Goal: Task Accomplishment & Management: Manage account settings

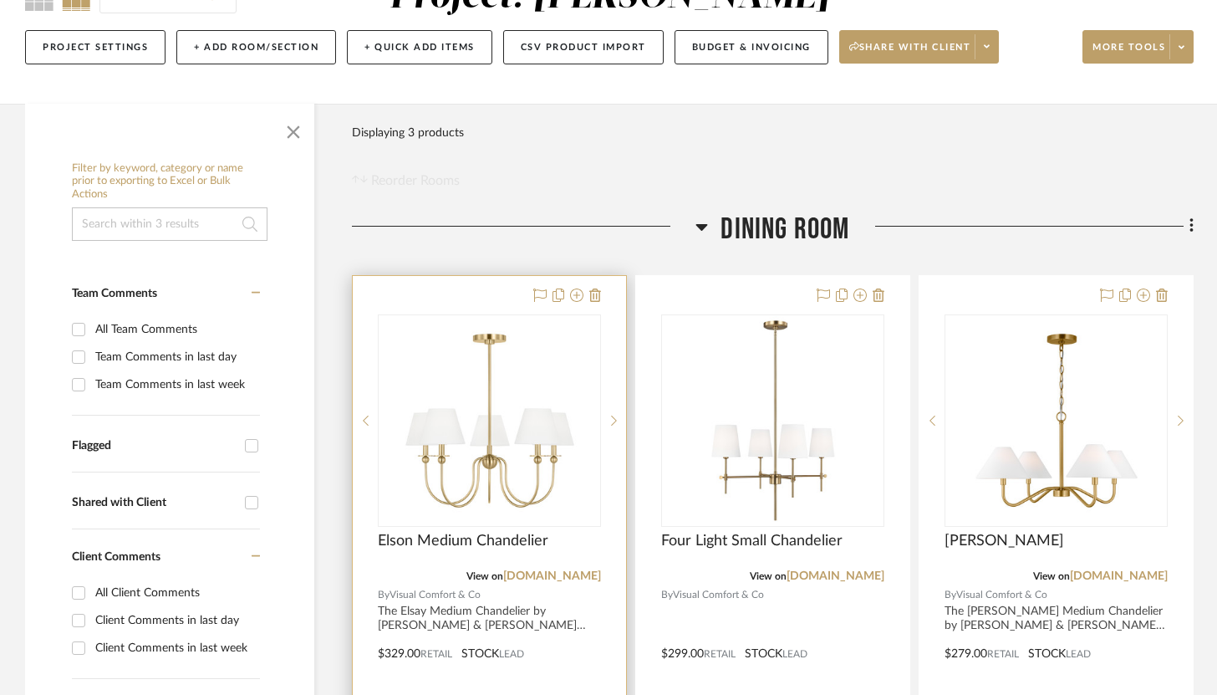
scroll to position [184, 0]
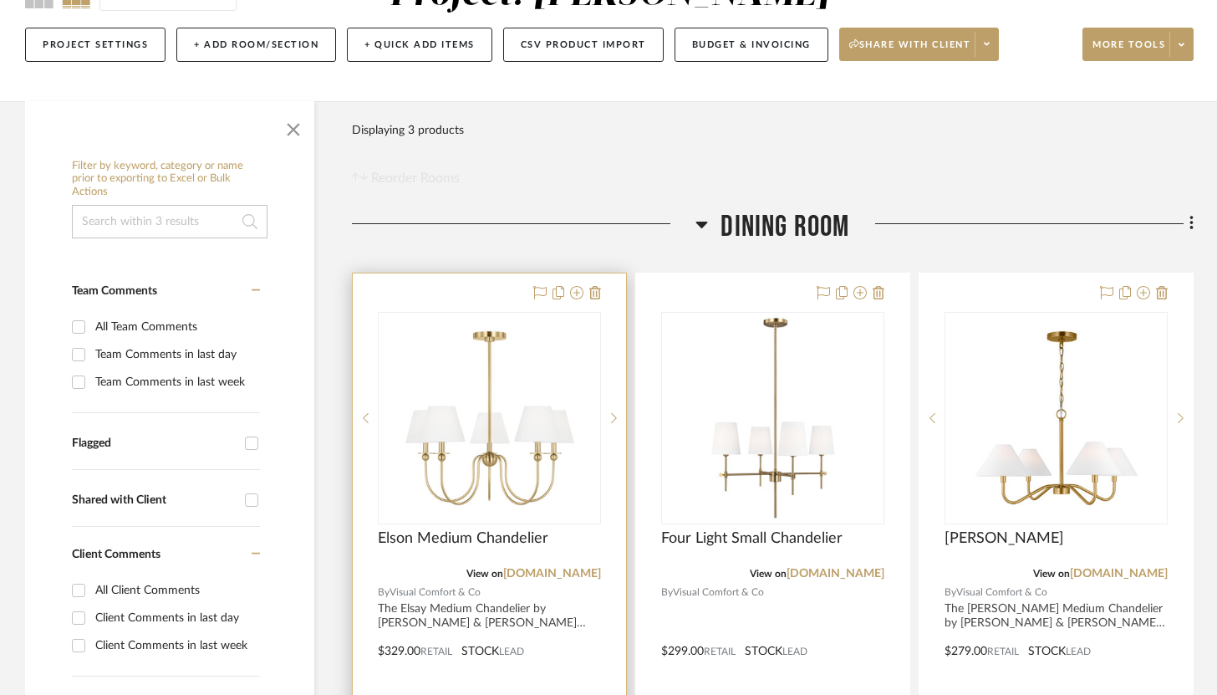
click at [499, 295] on div at bounding box center [489, 638] width 273 height 731
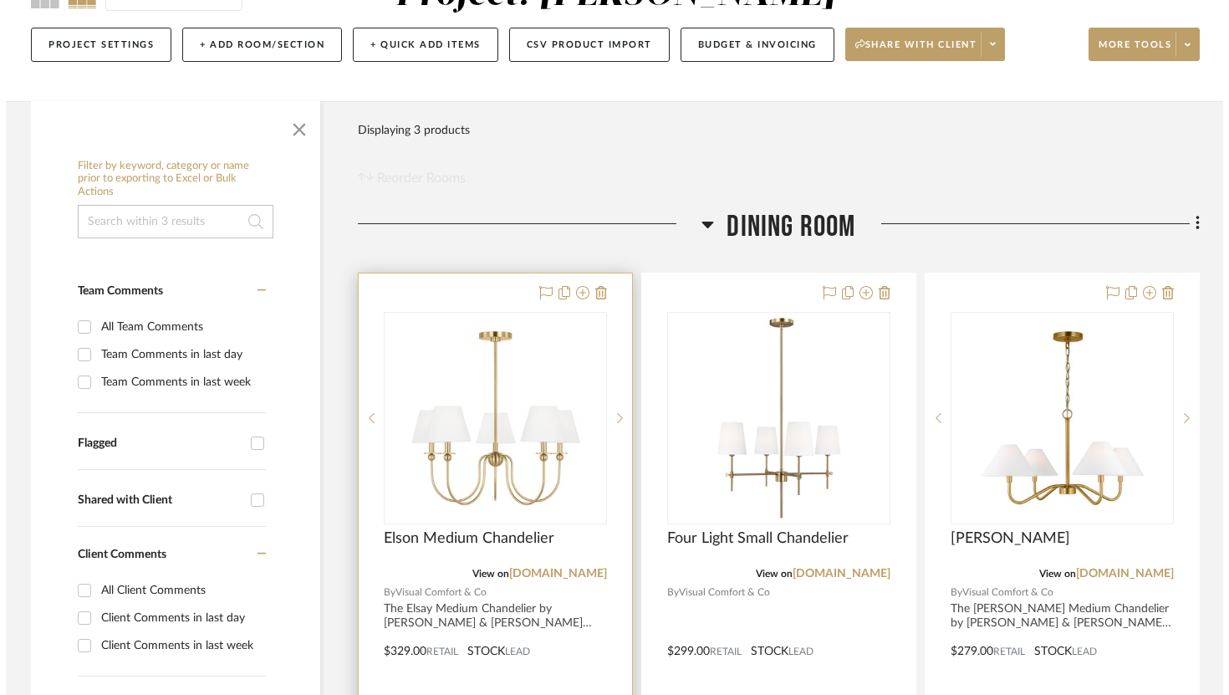
scroll to position [0, 0]
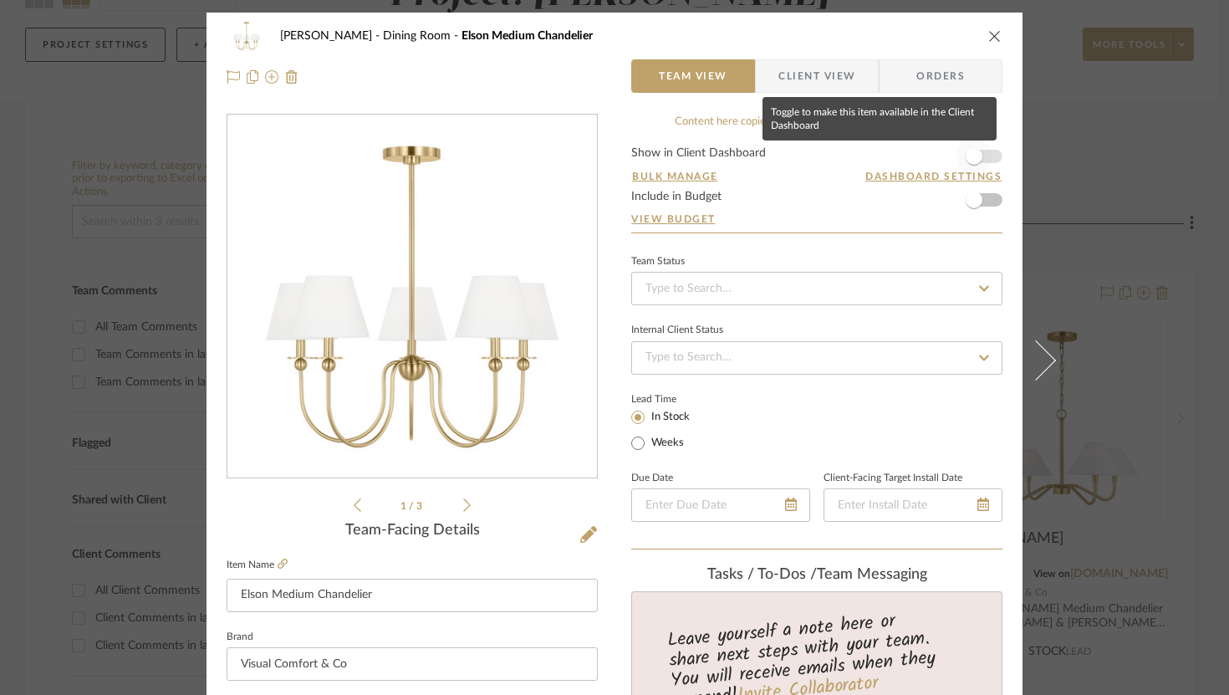
click at [982, 161] on span "button" at bounding box center [973, 156] width 37 height 37
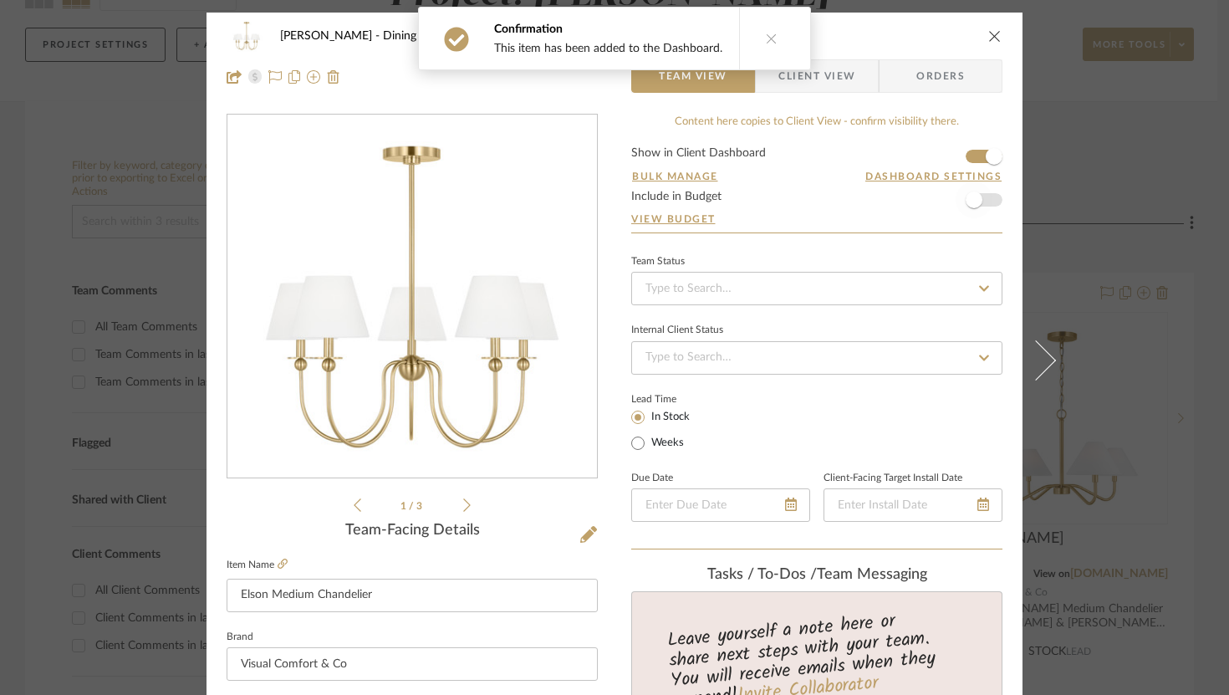
click at [980, 205] on span "button" at bounding box center [973, 199] width 37 height 37
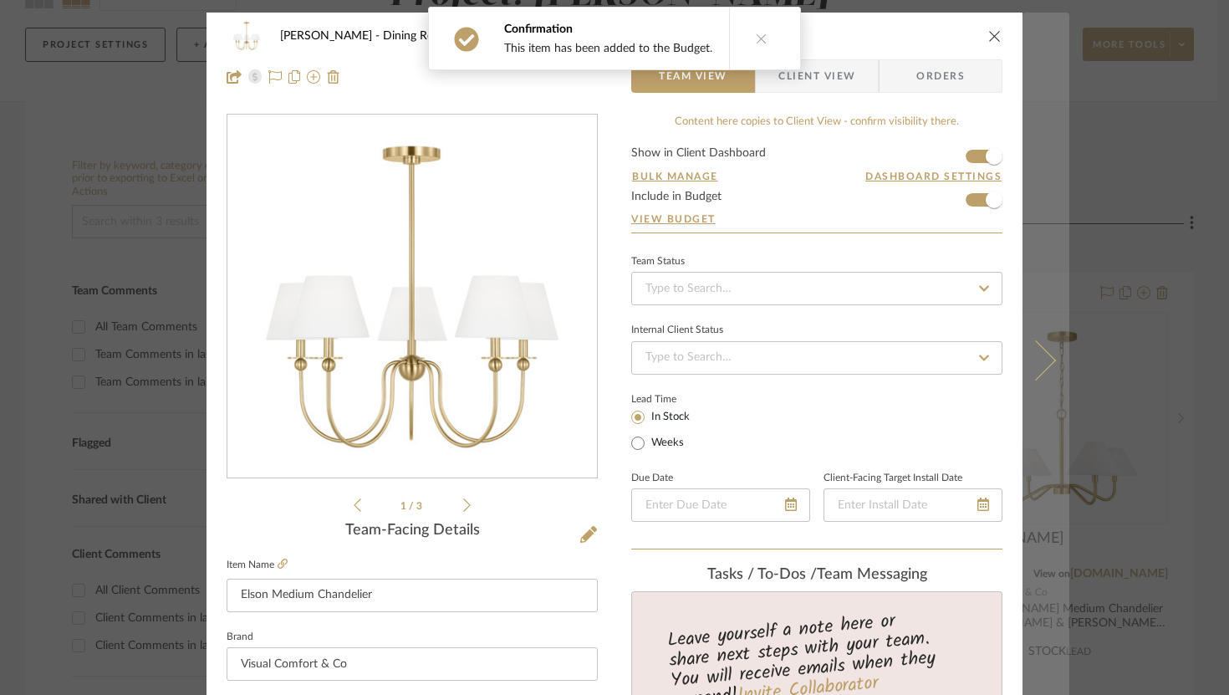
click at [1038, 347] on button at bounding box center [1045, 360] width 47 height 695
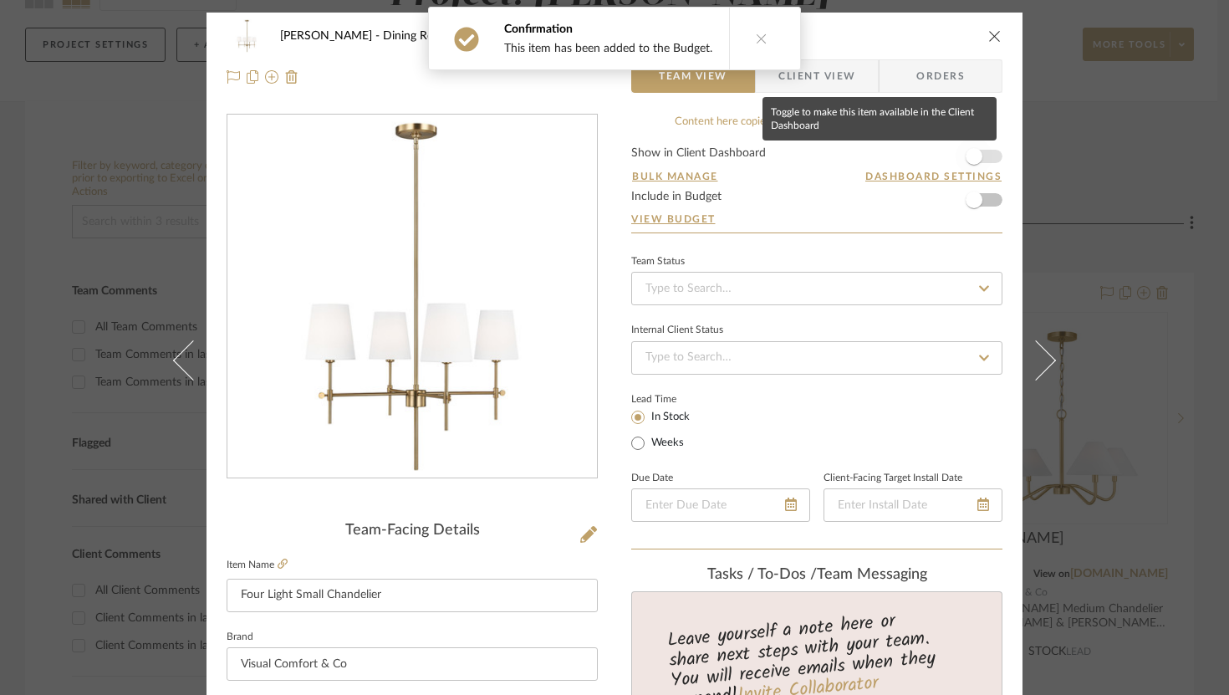
click at [965, 155] on span "button" at bounding box center [973, 156] width 17 height 17
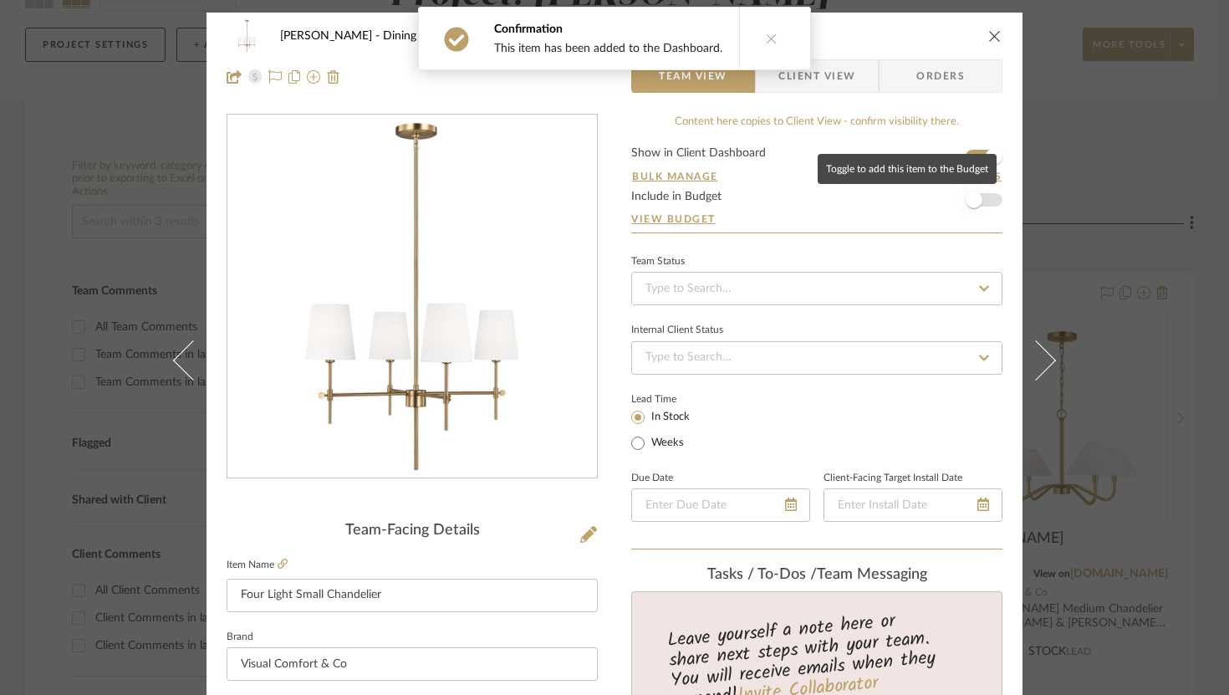
click at [970, 194] on span "button" at bounding box center [973, 199] width 17 height 17
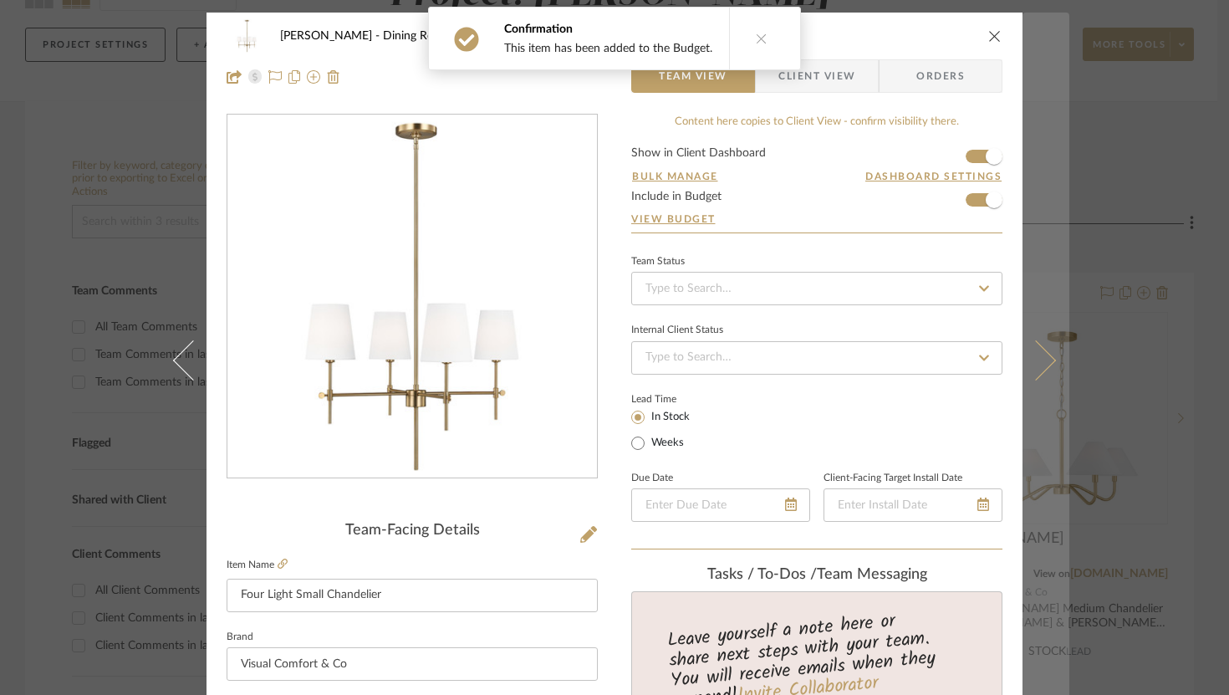
click at [1028, 350] on icon at bounding box center [1036, 359] width 40 height 40
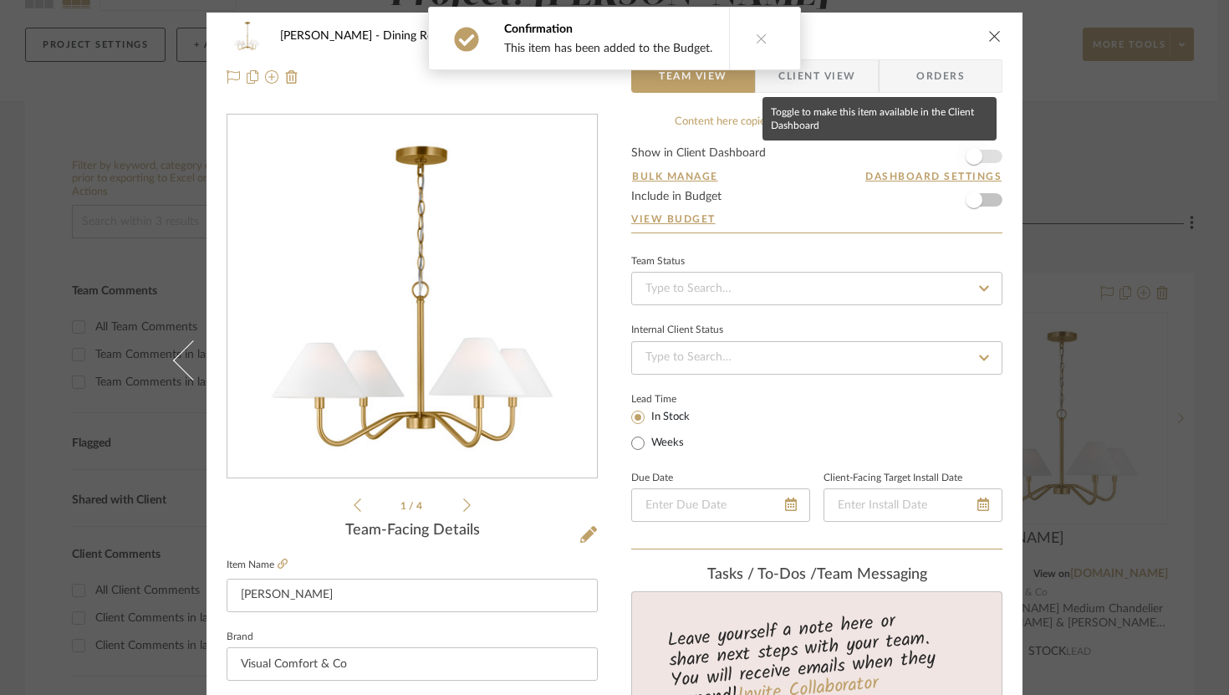
click at [971, 158] on span "button" at bounding box center [973, 156] width 17 height 17
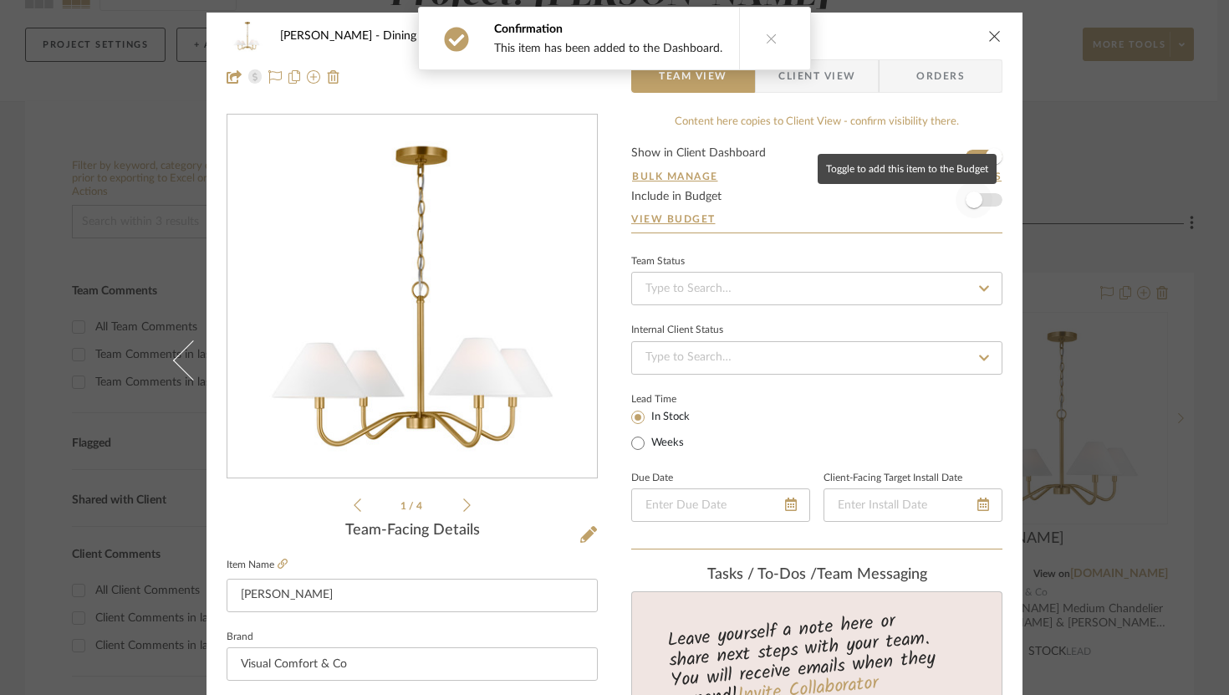
click at [975, 211] on span "button" at bounding box center [973, 199] width 37 height 37
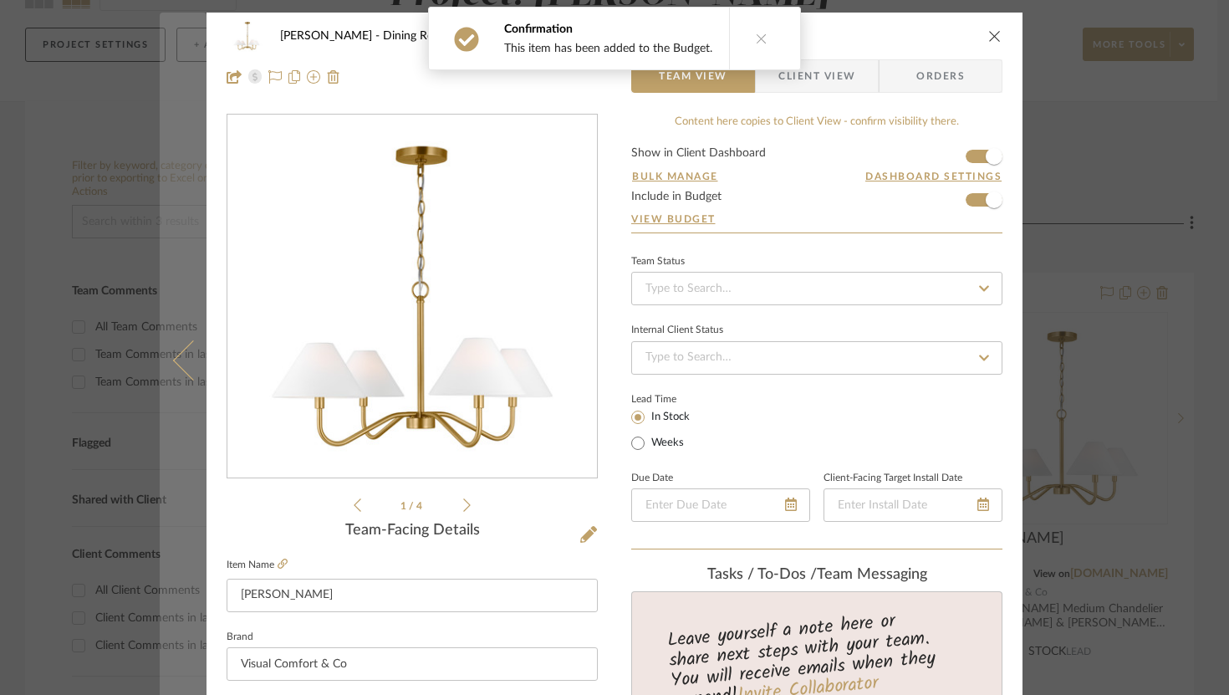
click at [181, 372] on icon at bounding box center [193, 359] width 40 height 40
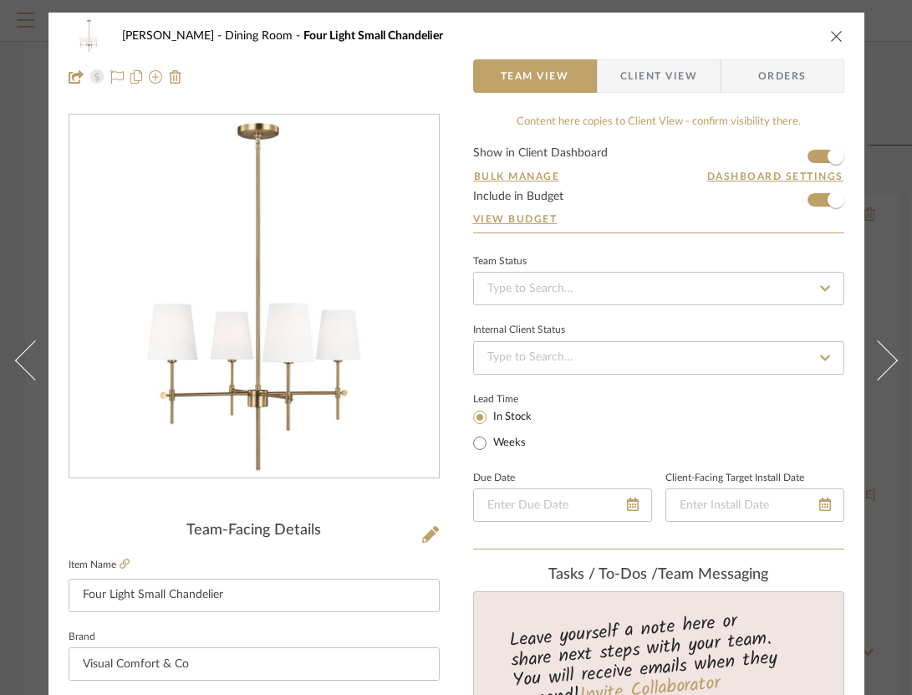
click at [840, 33] on icon "close" at bounding box center [836, 35] width 13 height 13
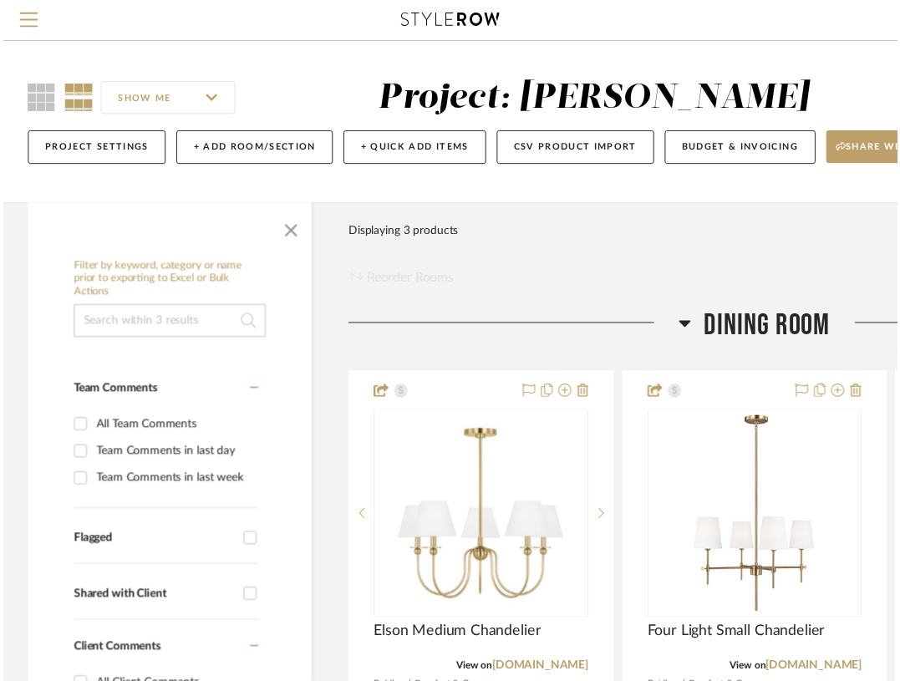
scroll to position [184, 0]
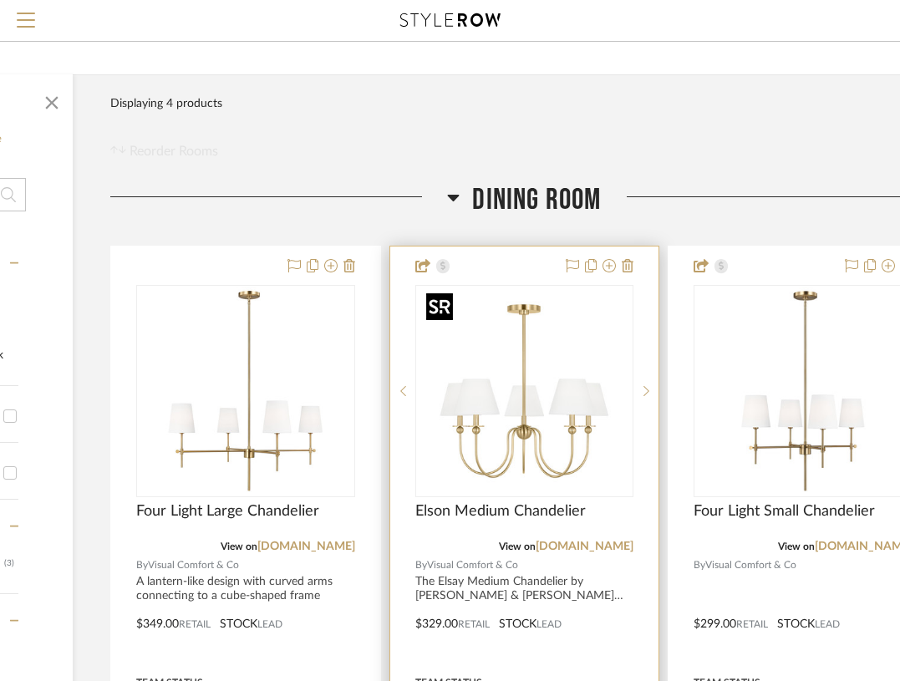
scroll to position [132, 251]
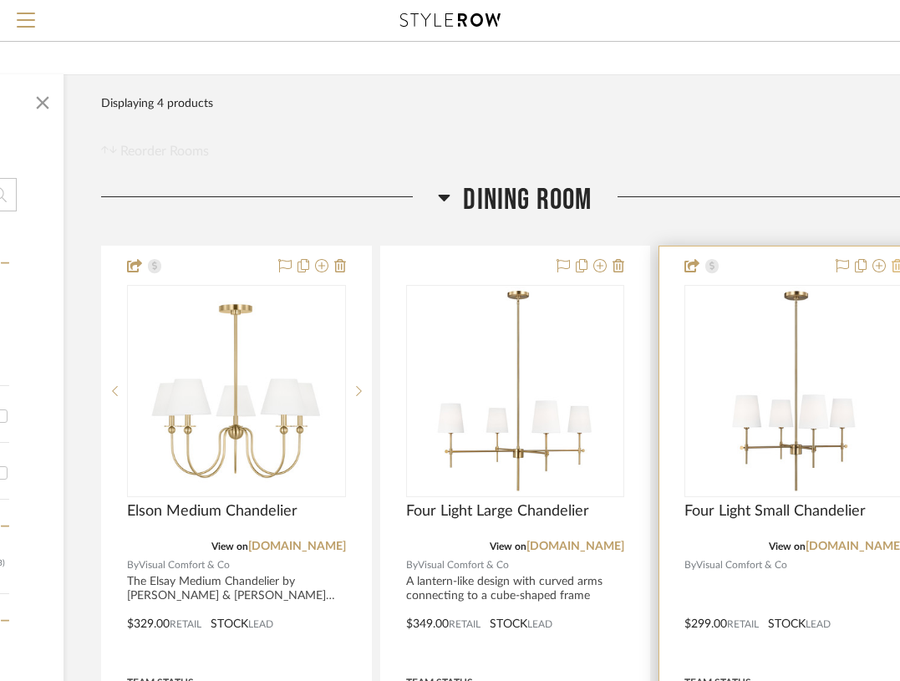
click at [894, 267] on icon at bounding box center [898, 265] width 12 height 13
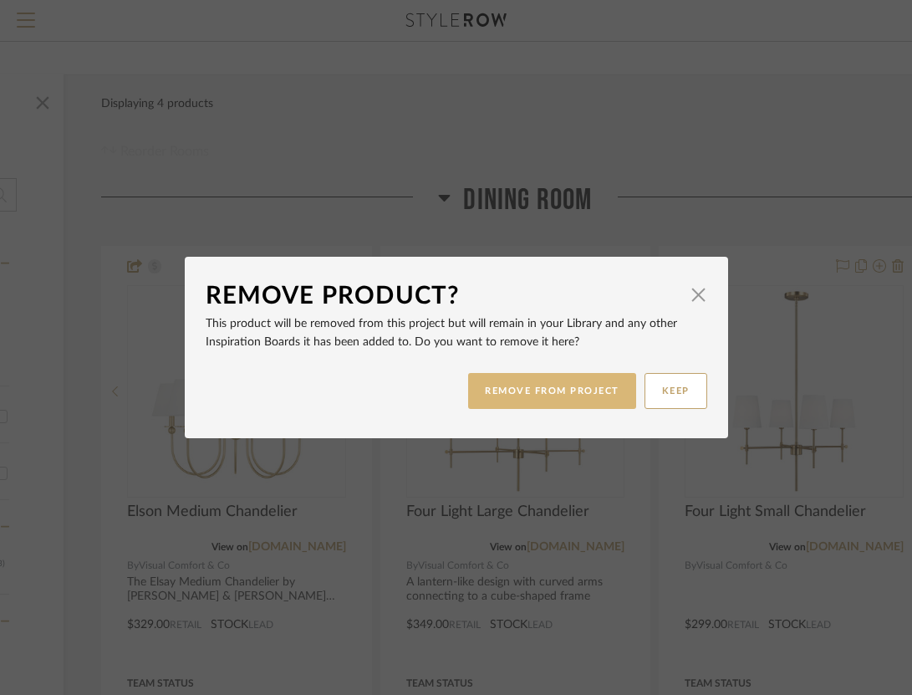
click at [531, 384] on button "REMOVE FROM PROJECT" at bounding box center [552, 391] width 168 height 36
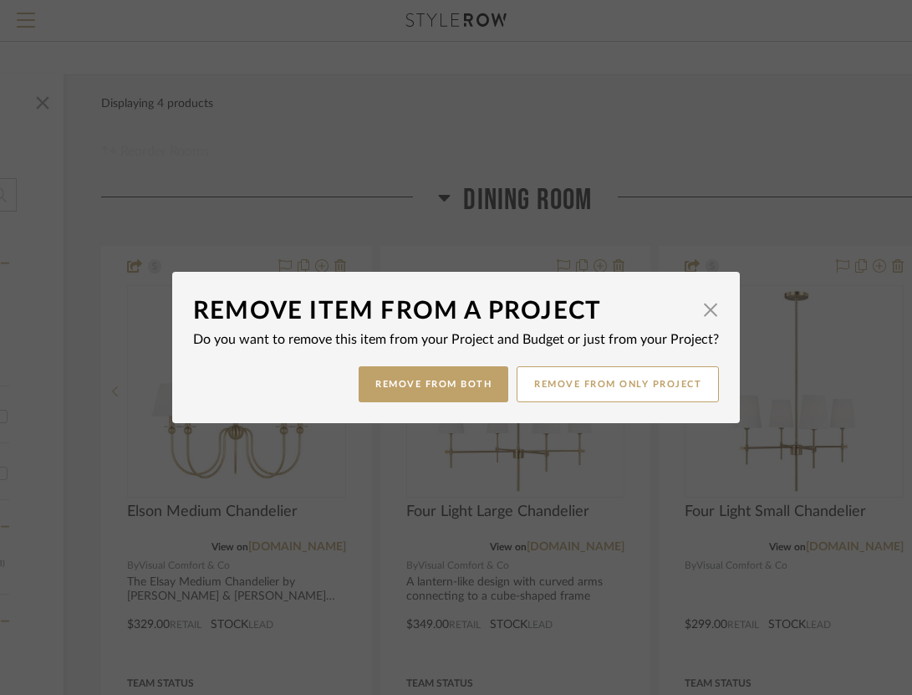
click at [518, 269] on div "Remove Item From a Project × Do you want to remove this item from your Project …" at bounding box center [456, 347] width 912 height 695
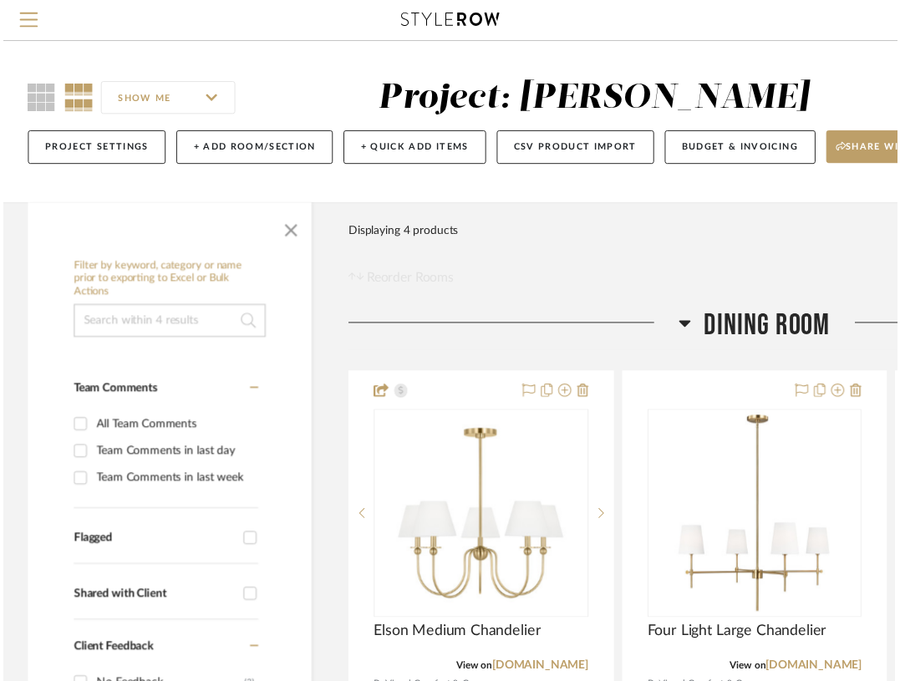
scroll to position [132, 251]
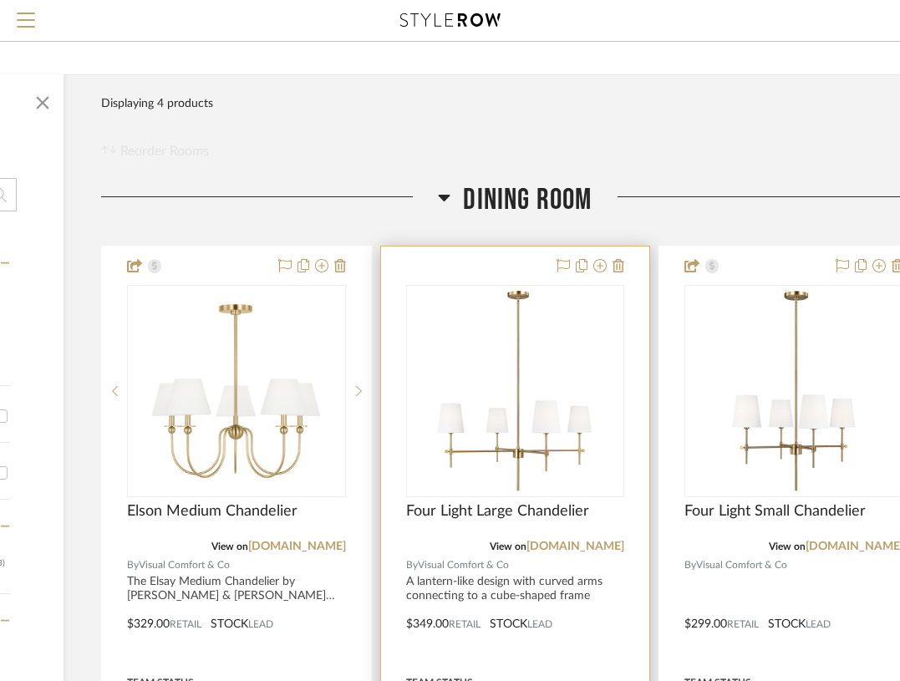
click at [517, 273] on div at bounding box center [515, 612] width 269 height 731
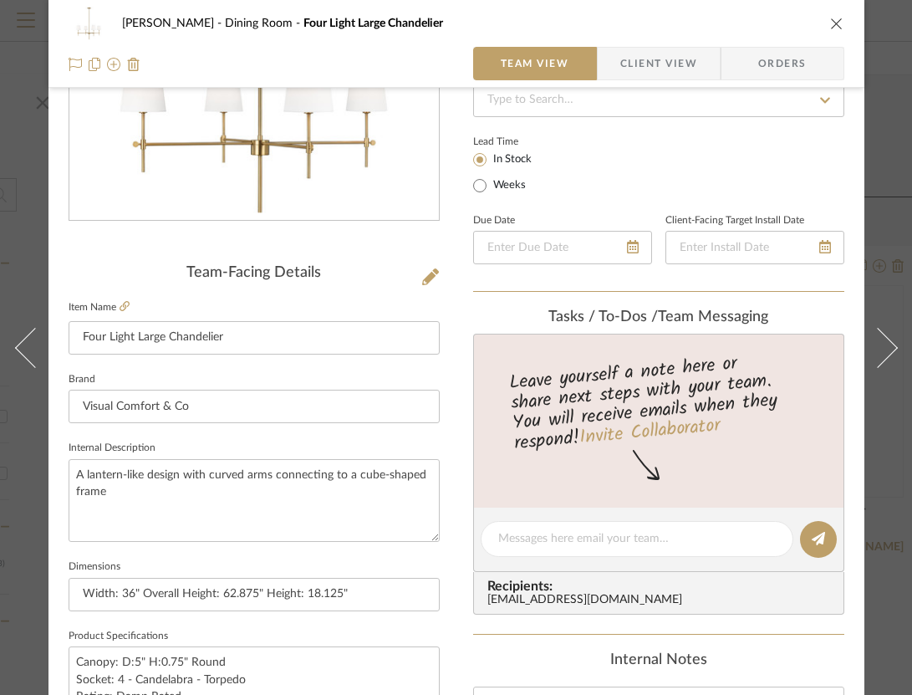
scroll to position [0, 0]
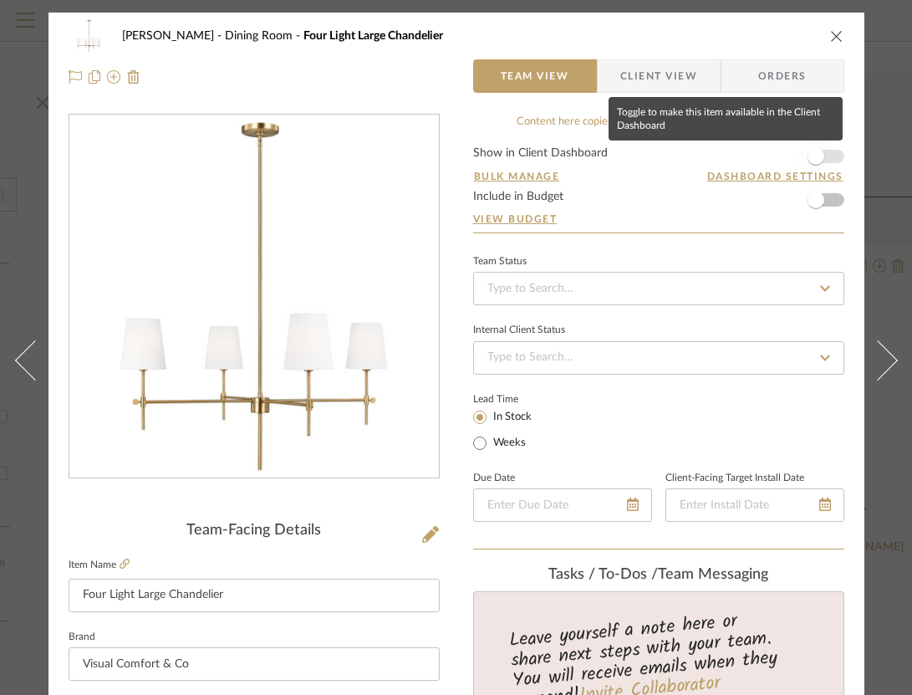
click at [822, 155] on span "button" at bounding box center [815, 156] width 37 height 37
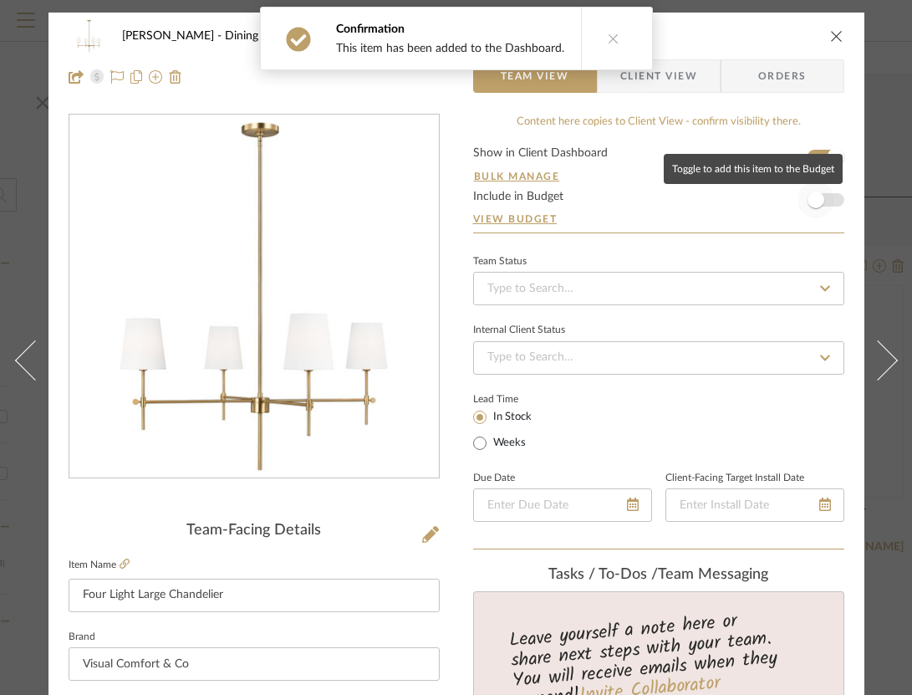
click at [827, 198] on span "button" at bounding box center [815, 199] width 37 height 37
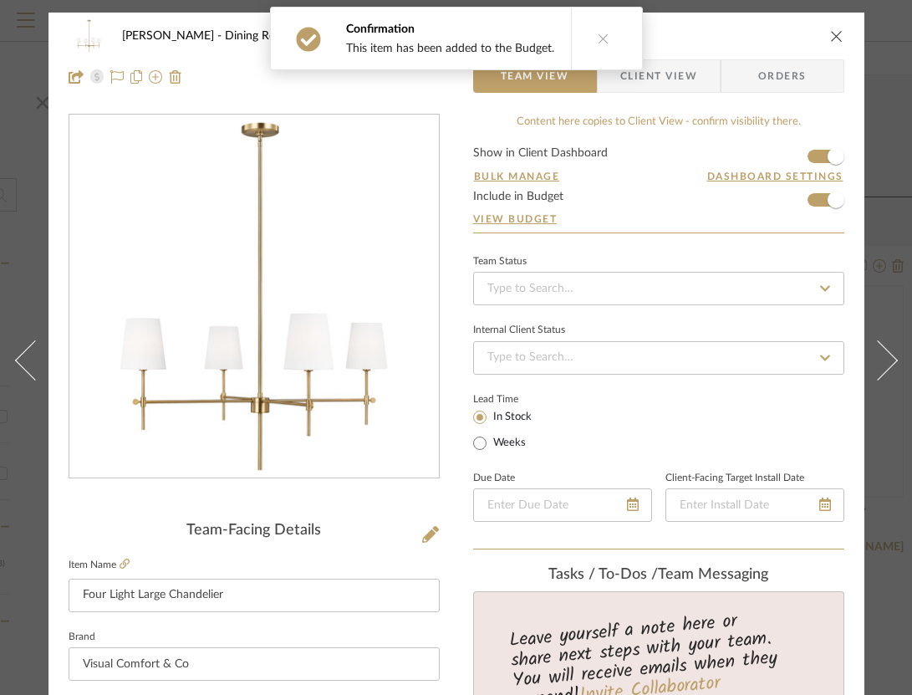
click at [838, 35] on icon "close" at bounding box center [836, 35] width 13 height 13
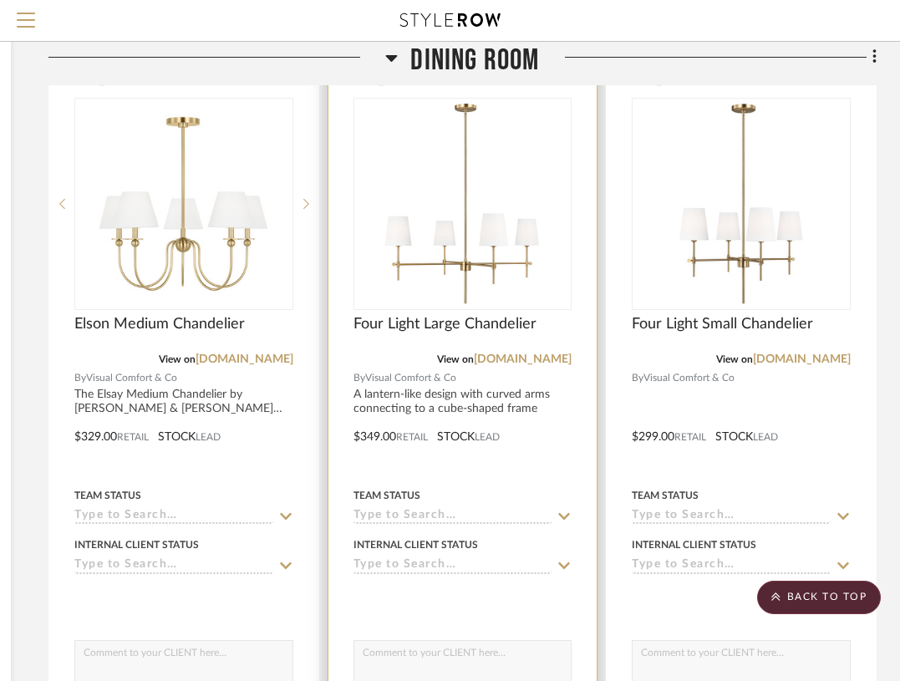
scroll to position [72, 303]
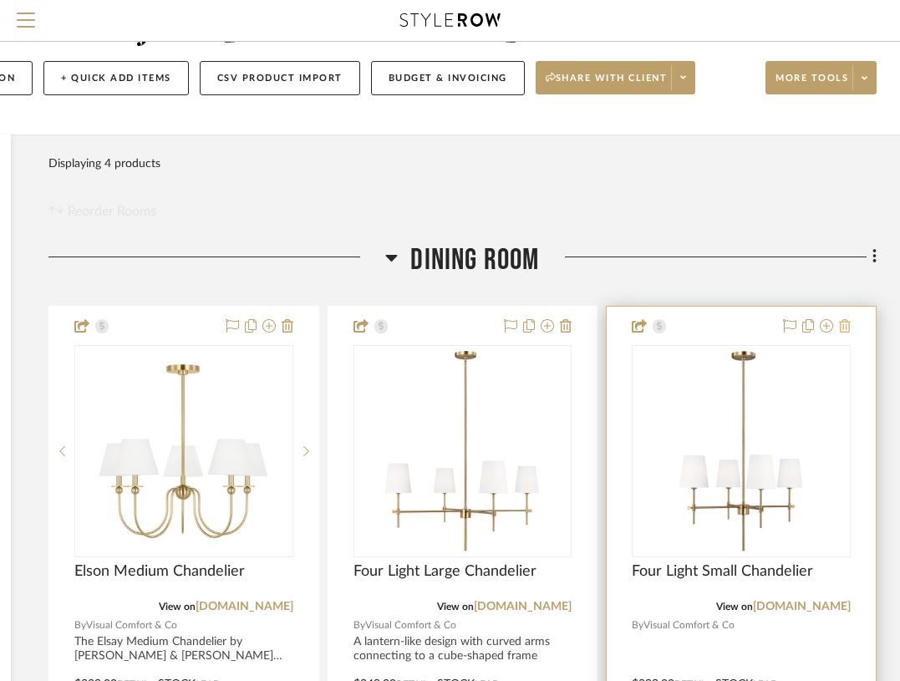
click at [849, 321] on icon at bounding box center [845, 325] width 12 height 13
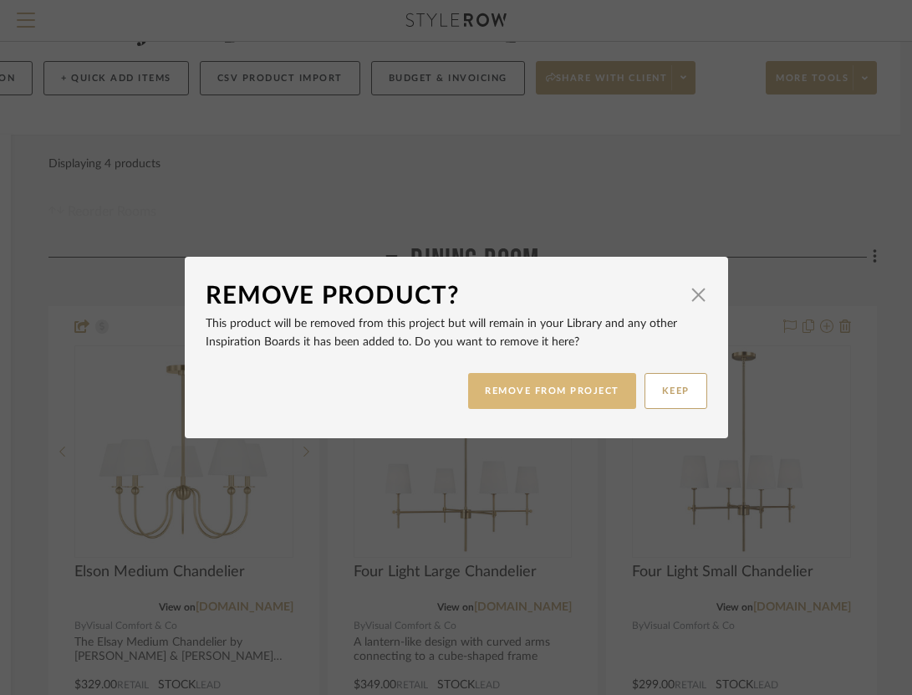
click at [578, 384] on button "REMOVE FROM PROJECT" at bounding box center [552, 391] width 168 height 36
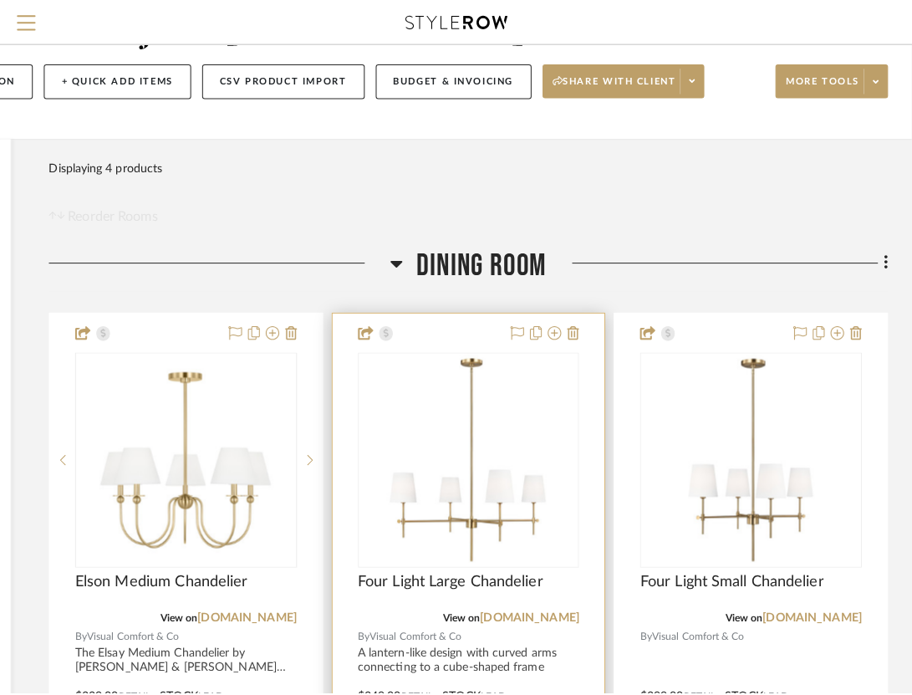
scroll to position [0, 0]
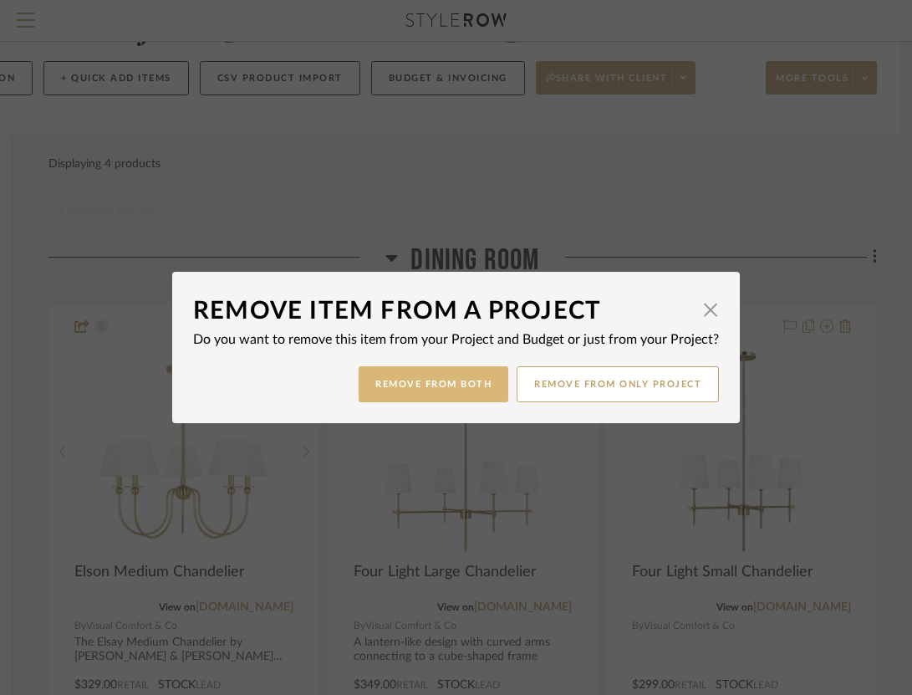
click at [489, 385] on button "Remove from Both" at bounding box center [434, 384] width 150 height 36
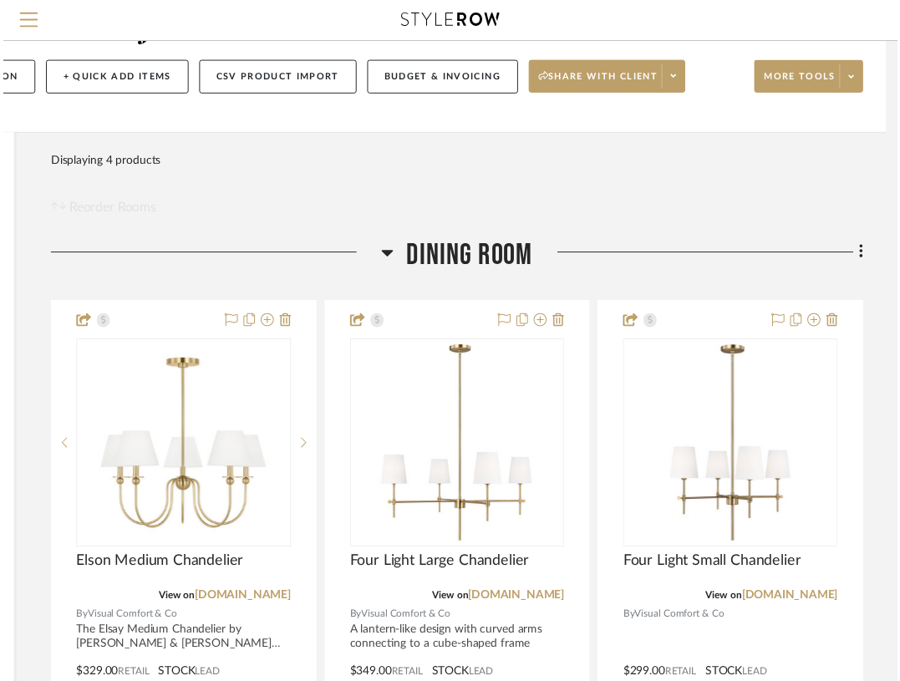
scroll to position [72, 303]
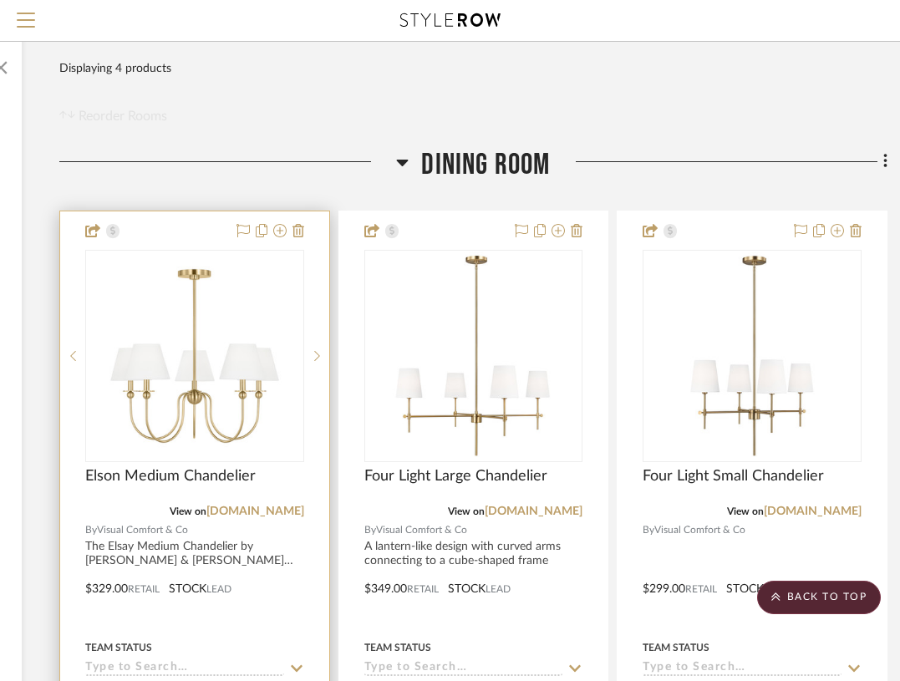
scroll to position [0, 293]
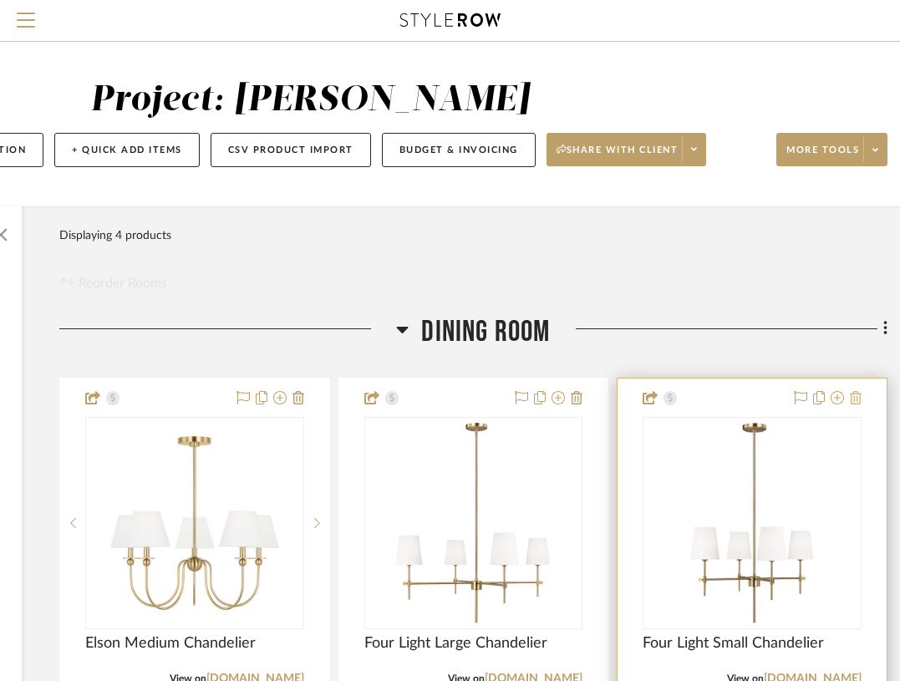
click at [859, 400] on icon at bounding box center [856, 397] width 12 height 13
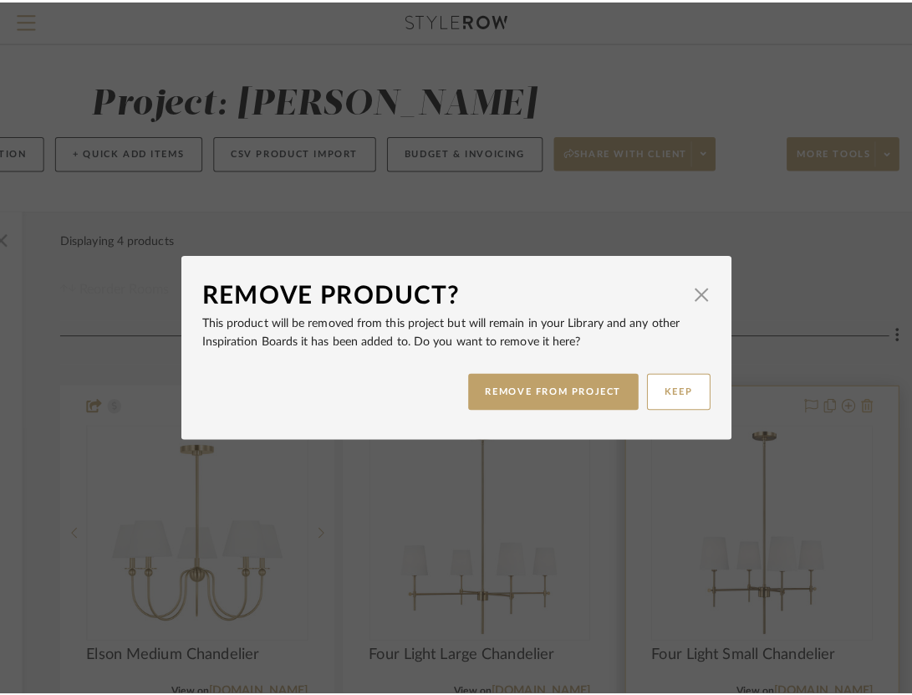
scroll to position [0, 0]
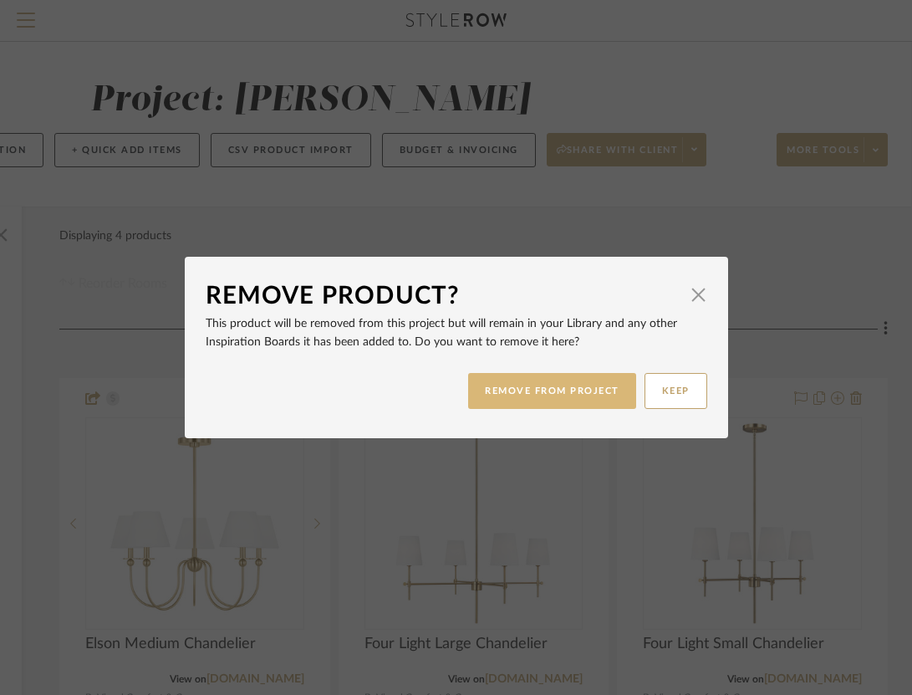
click at [593, 386] on button "REMOVE FROM PROJECT" at bounding box center [552, 391] width 168 height 36
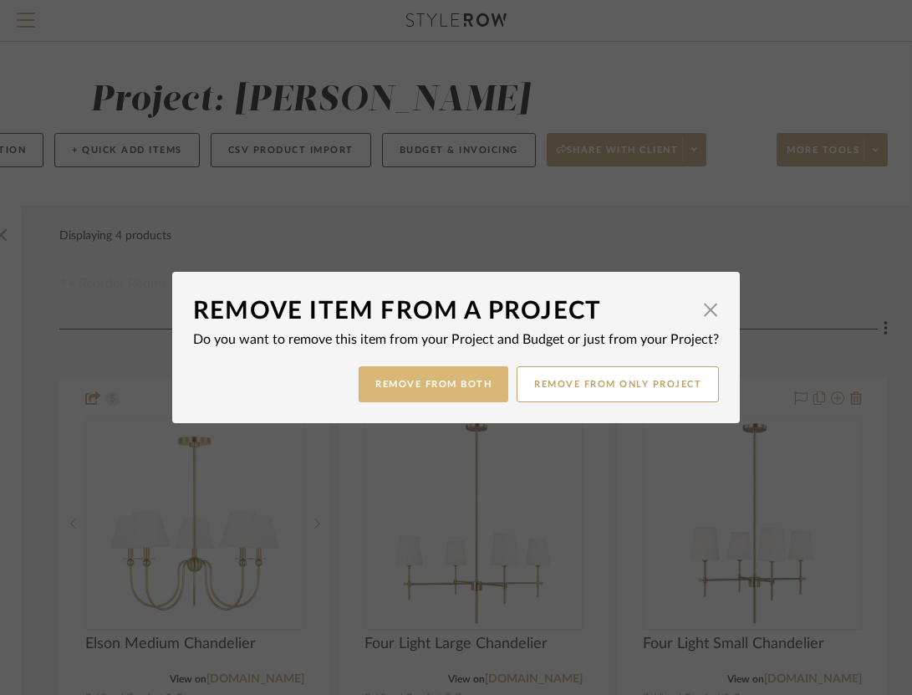
click at [469, 393] on button "Remove from Both" at bounding box center [434, 384] width 150 height 36
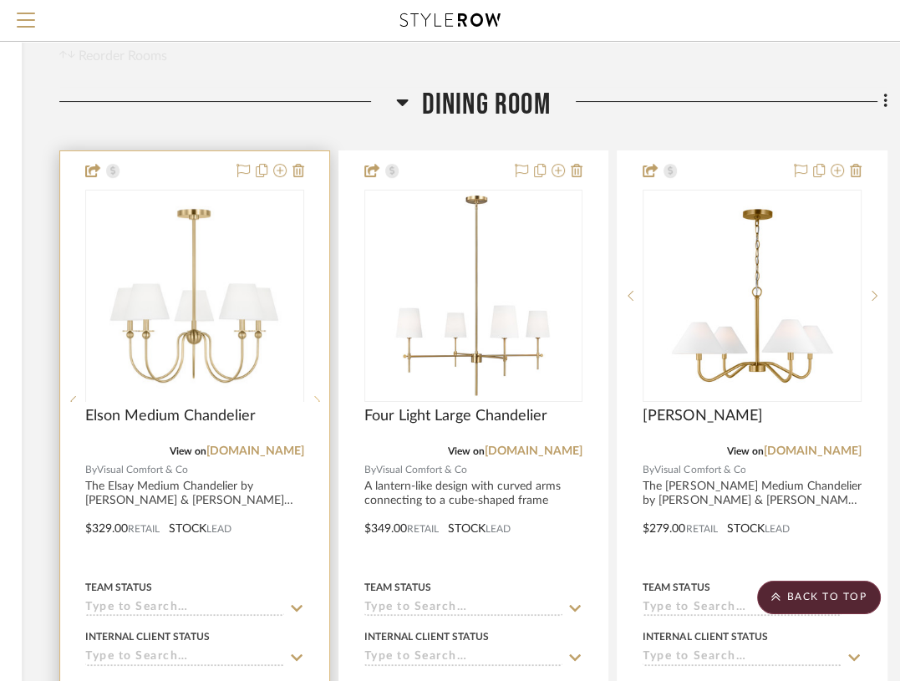
scroll to position [227, 292]
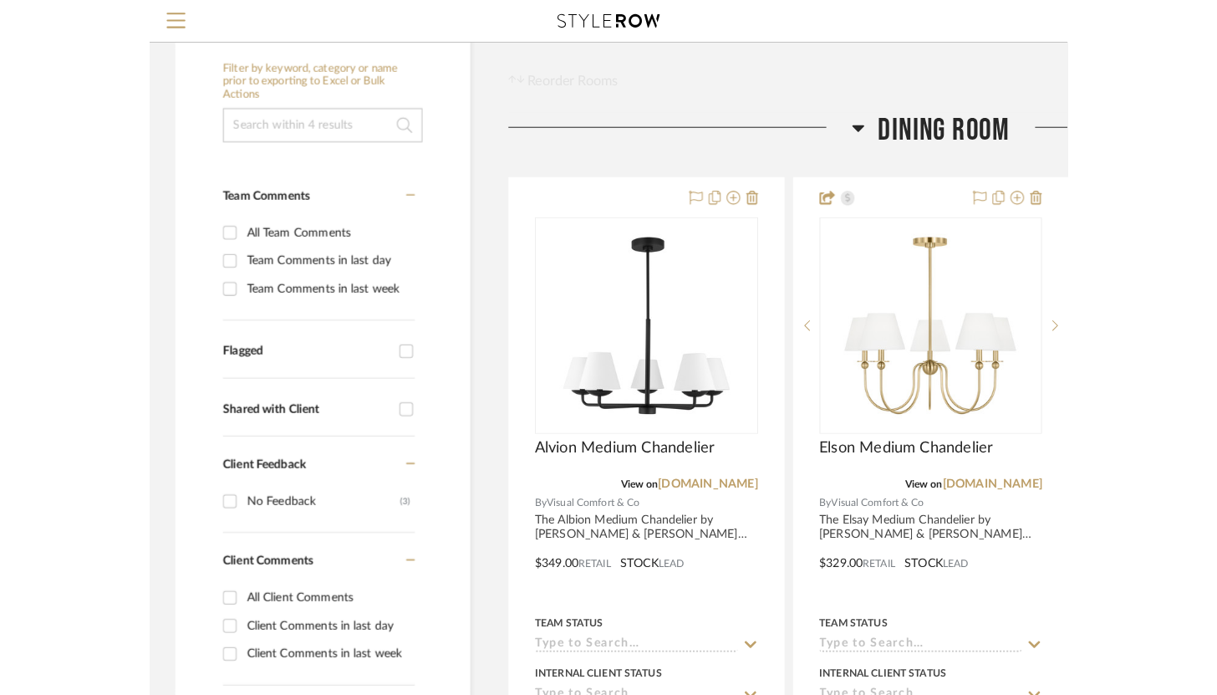
scroll to position [207, 0]
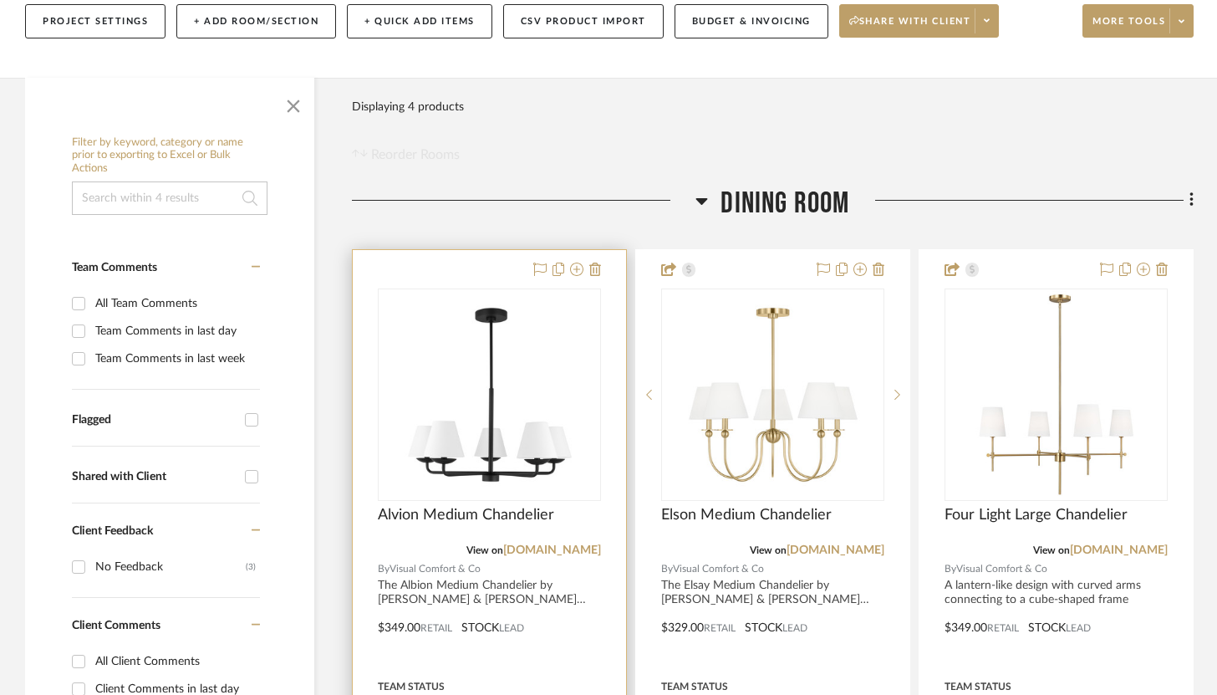
click at [477, 271] on div at bounding box center [489, 615] width 273 height 731
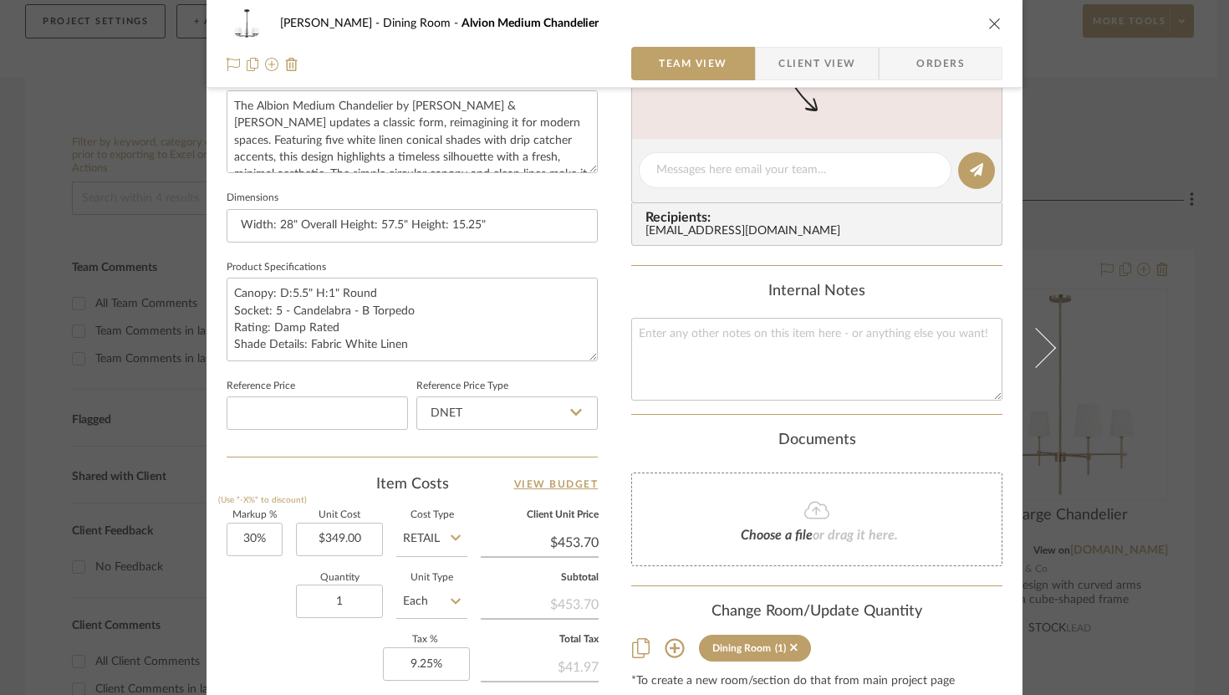
scroll to position [661, 0]
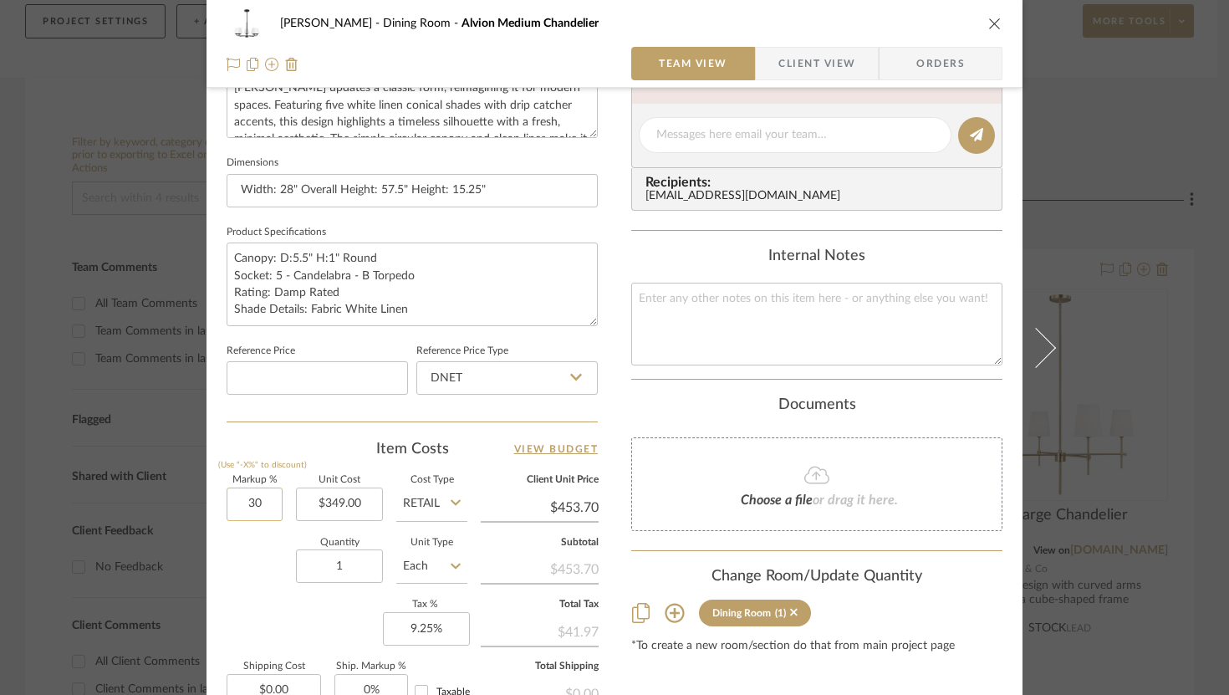
click at [245, 500] on input "30" at bounding box center [255, 503] width 56 height 33
type input "0%"
click at [618, 400] on div "[PERSON_NAME] Dining Room Alvion Medium Chandelier Team View Client View Orders…" at bounding box center [614, 123] width 816 height 1544
type input "$349.00"
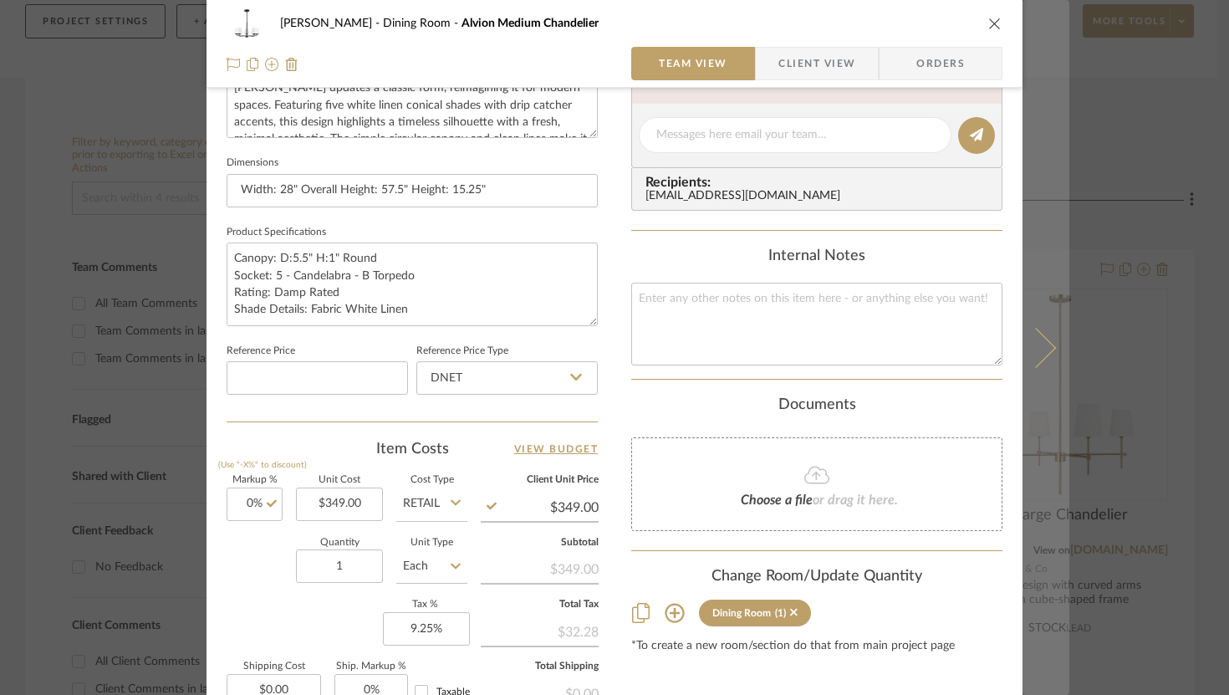
click at [911, 334] on icon at bounding box center [1036, 347] width 40 height 40
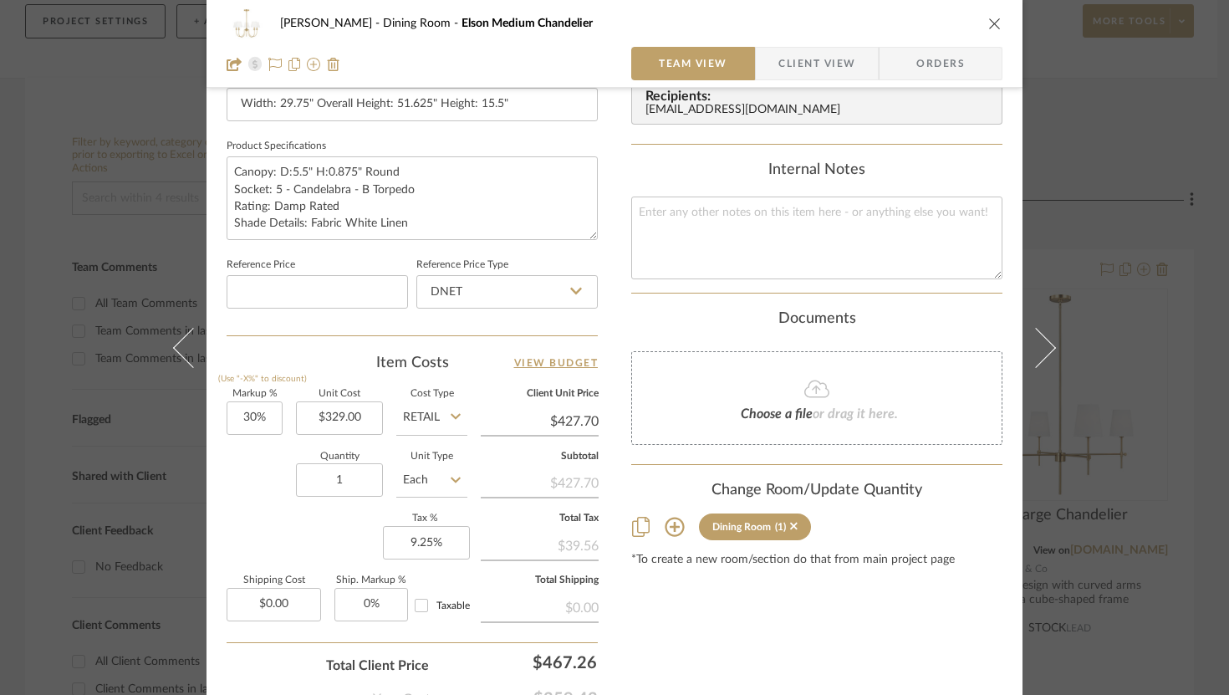
scroll to position [748, 0]
click at [258, 415] on input "30" at bounding box center [255, 416] width 56 height 33
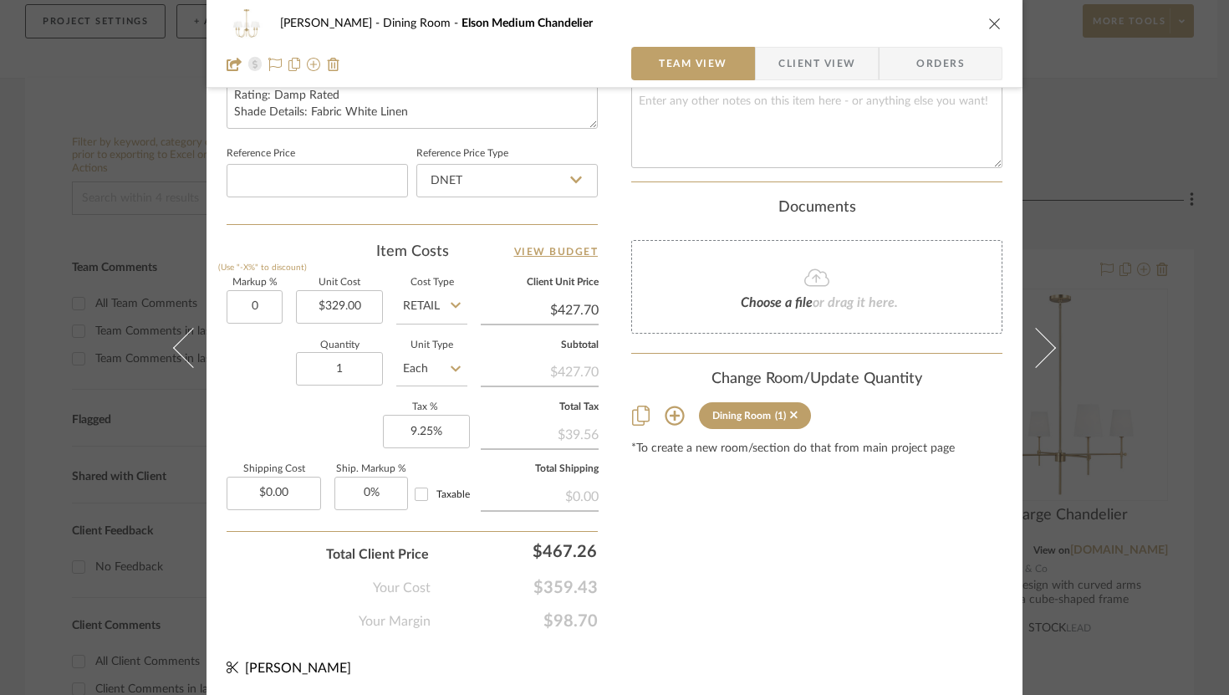
type input "0%"
type input "$329.00"
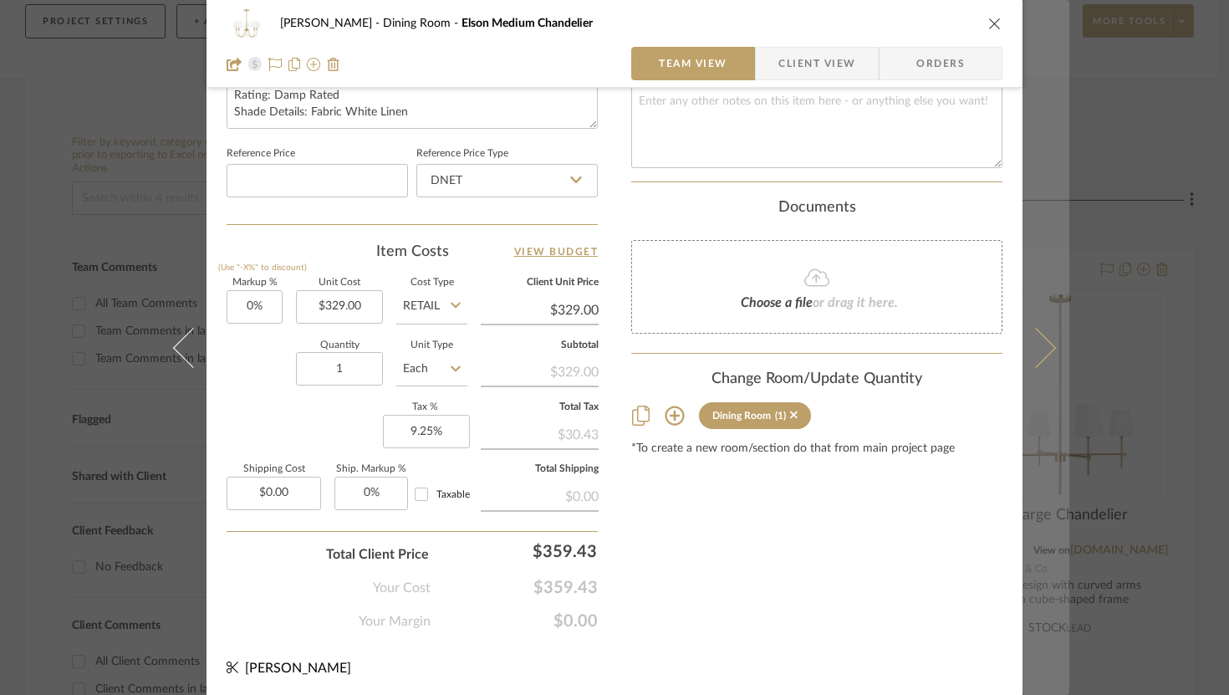
click at [911, 338] on button at bounding box center [1045, 347] width 47 height 695
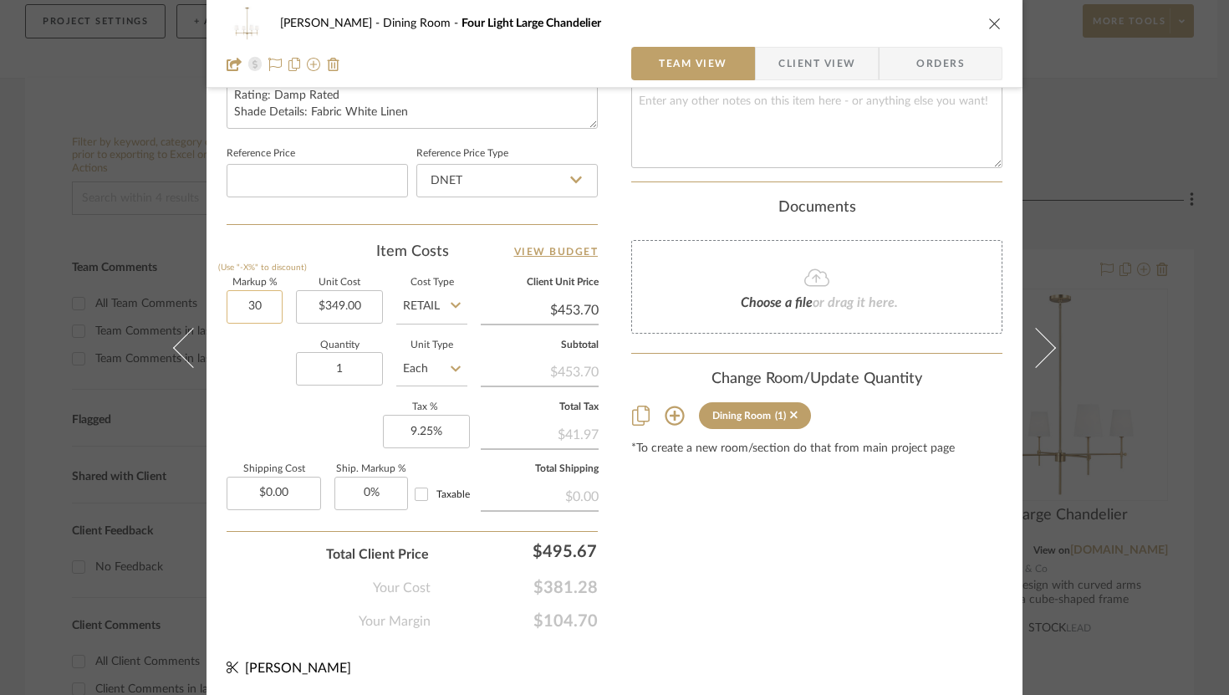
click at [272, 306] on input "30" at bounding box center [255, 306] width 56 height 33
type input "0%"
type input "349.00"
type input "$349.00"
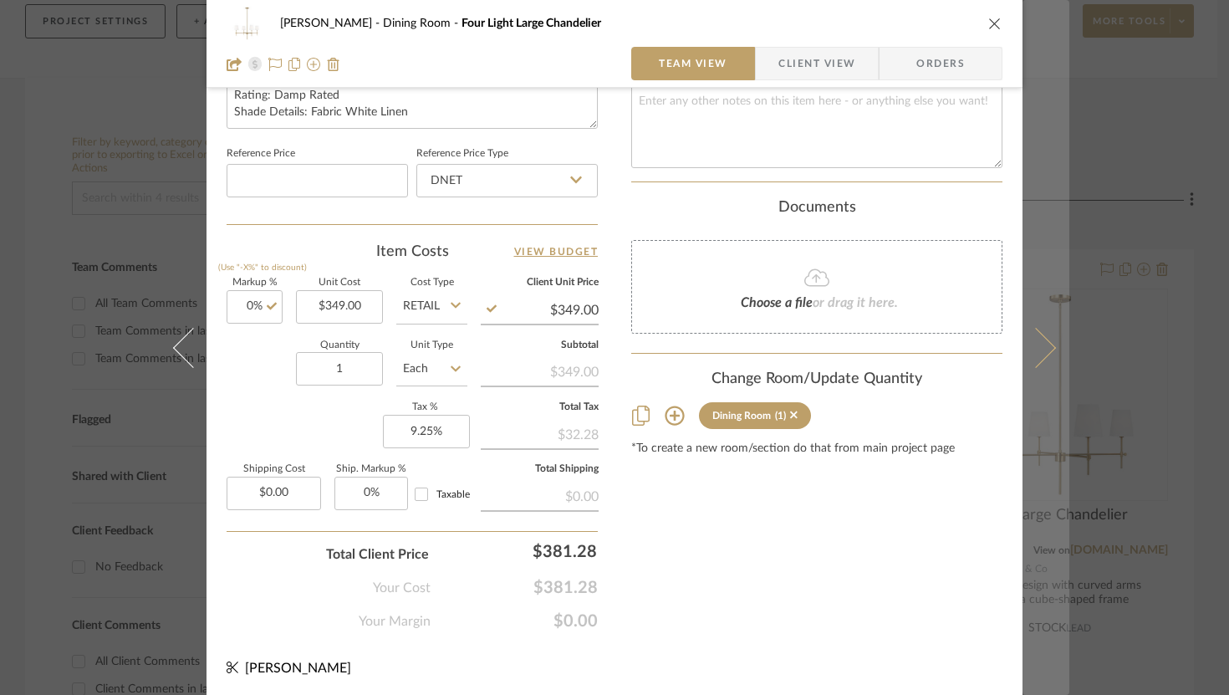
click at [911, 349] on icon at bounding box center [1036, 347] width 40 height 40
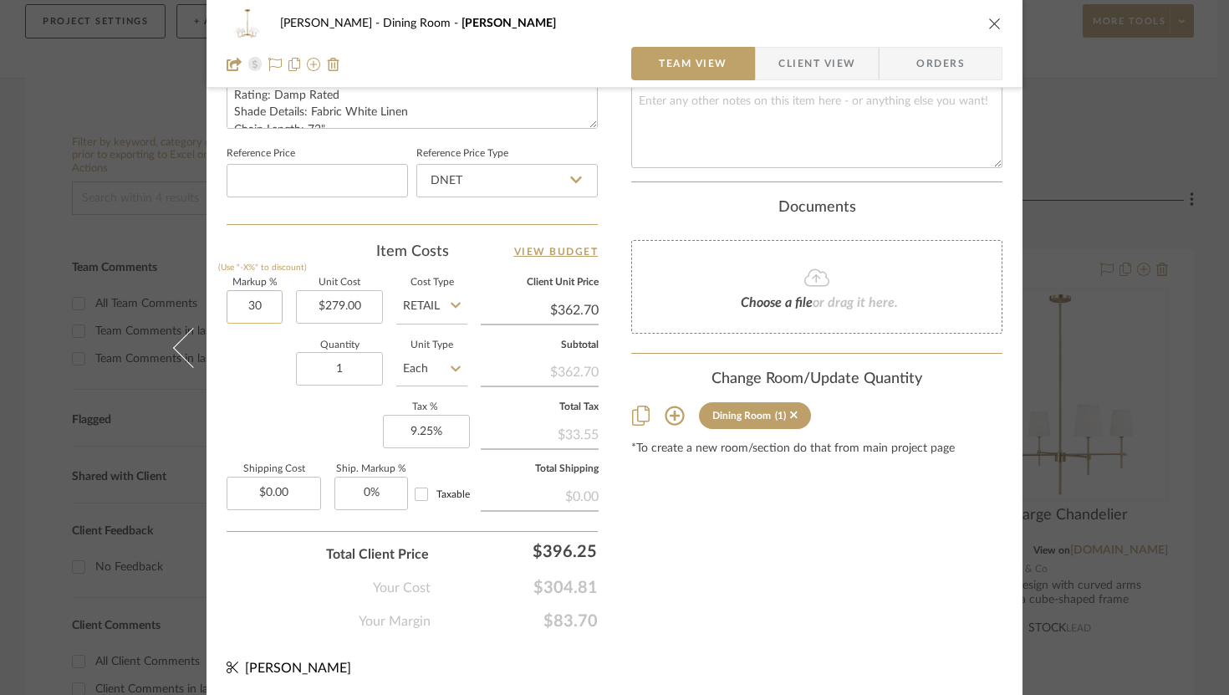
click at [253, 298] on input "30" at bounding box center [255, 306] width 56 height 33
type input "0%"
type input "279.00"
type input "$279.00"
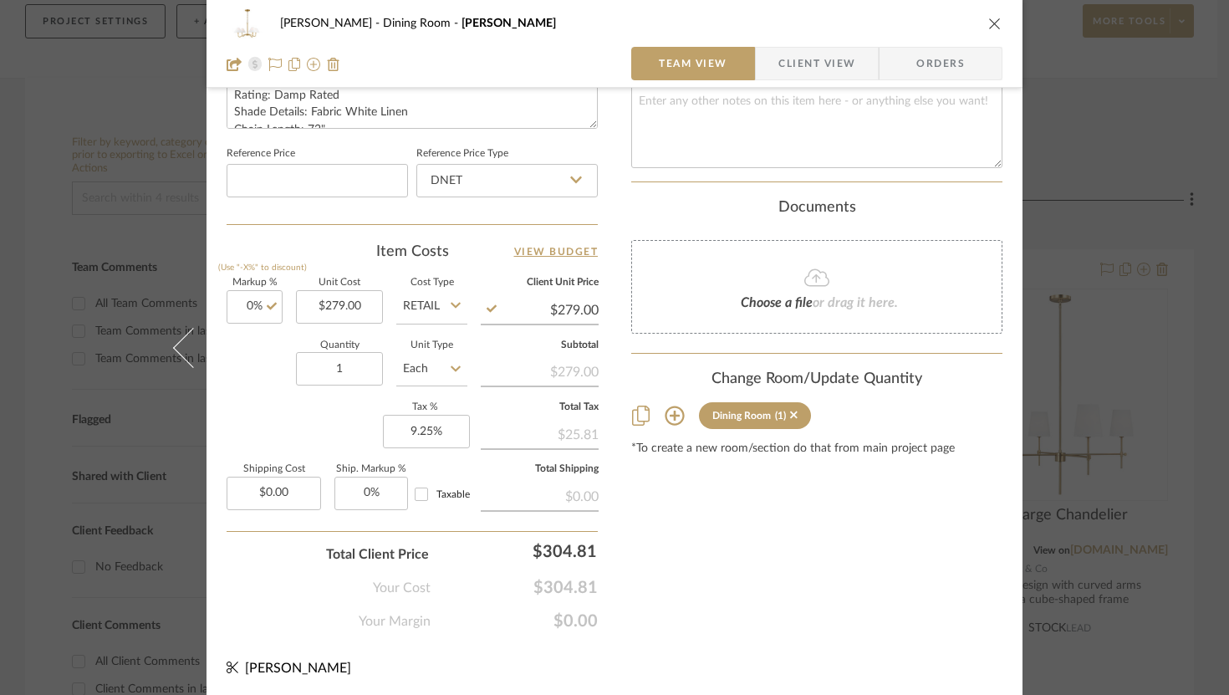
click at [911, 25] on icon "close" at bounding box center [994, 23] width 13 height 13
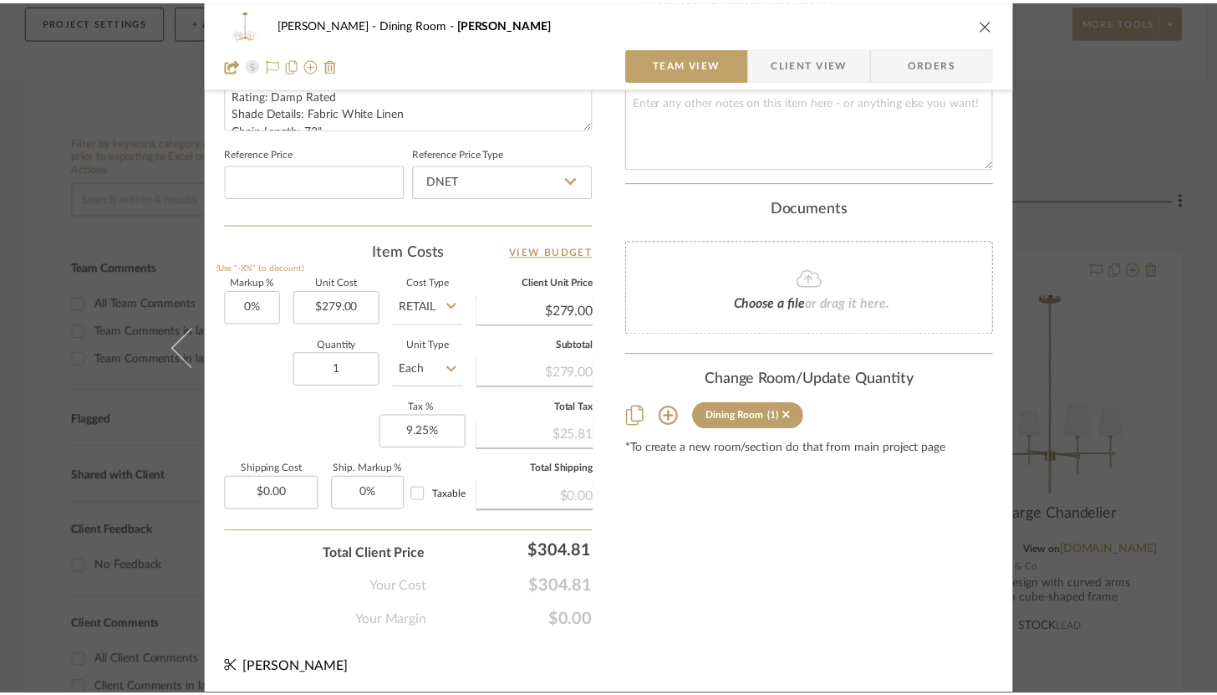
scroll to position [207, 0]
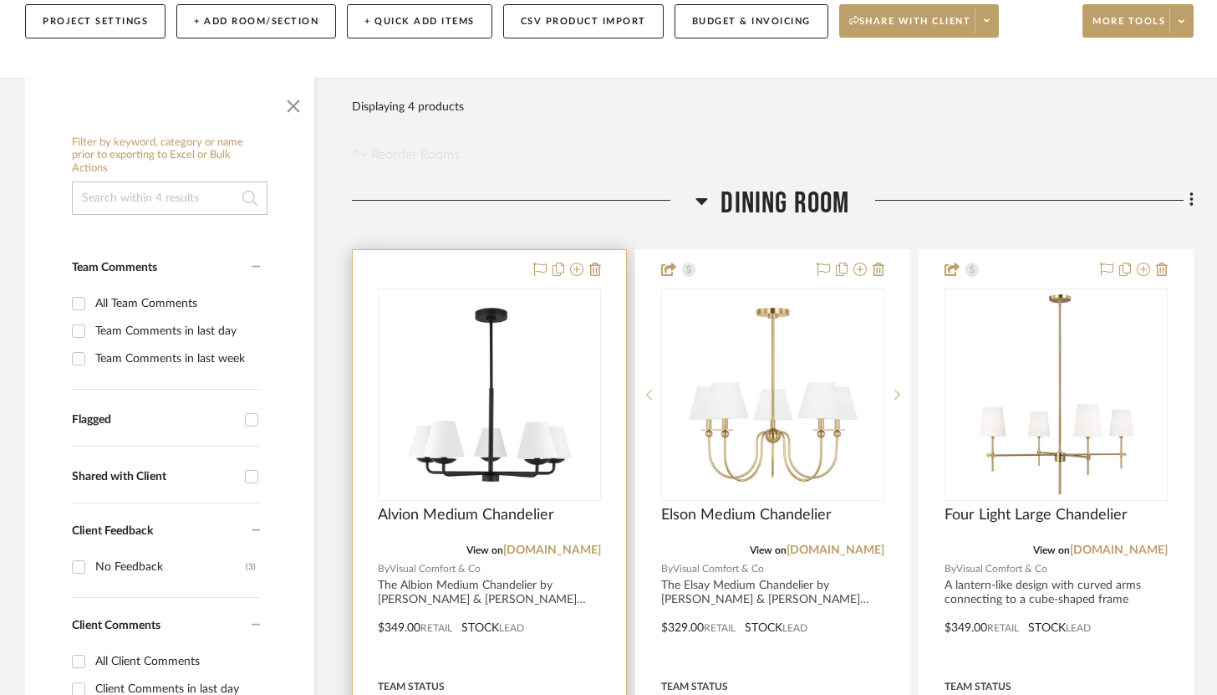
click at [508, 272] on div at bounding box center [489, 615] width 273 height 731
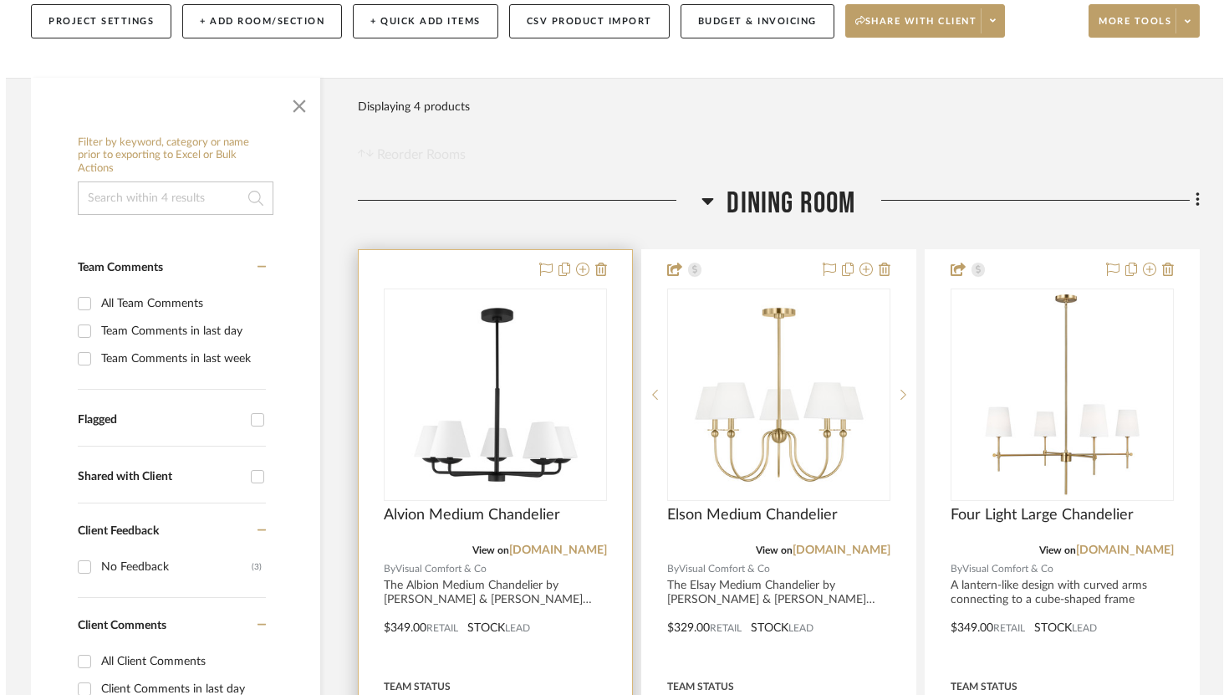
scroll to position [0, 0]
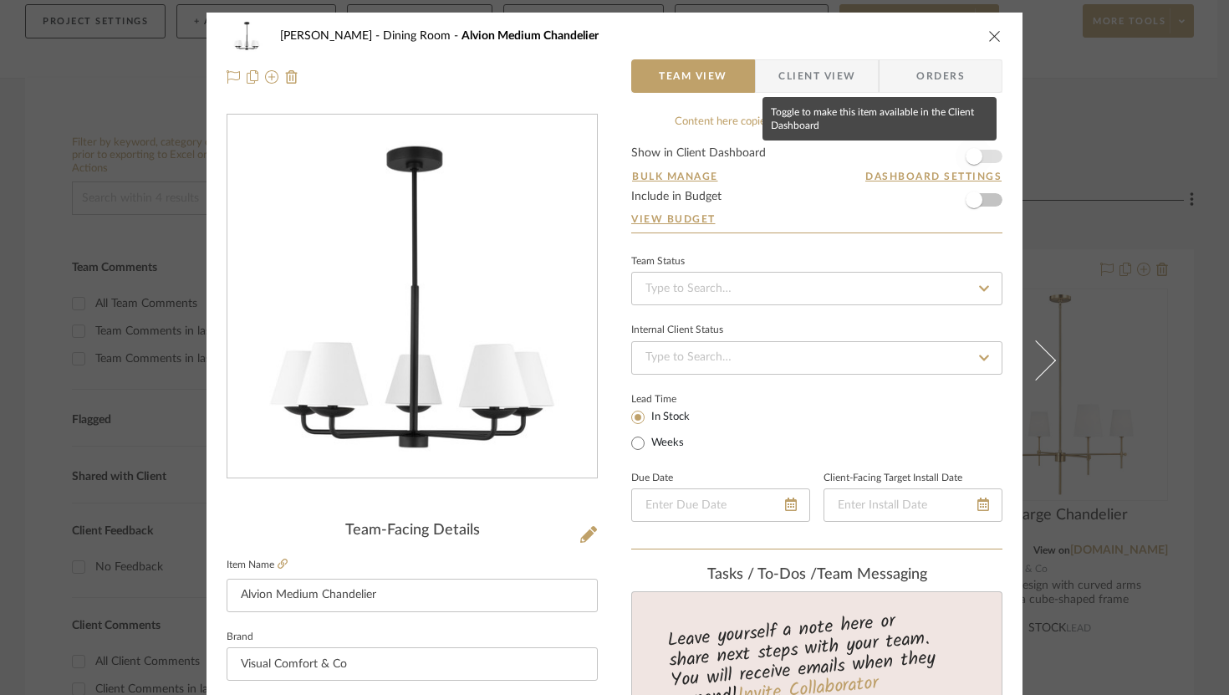
click at [911, 153] on span "button" at bounding box center [973, 156] width 17 height 17
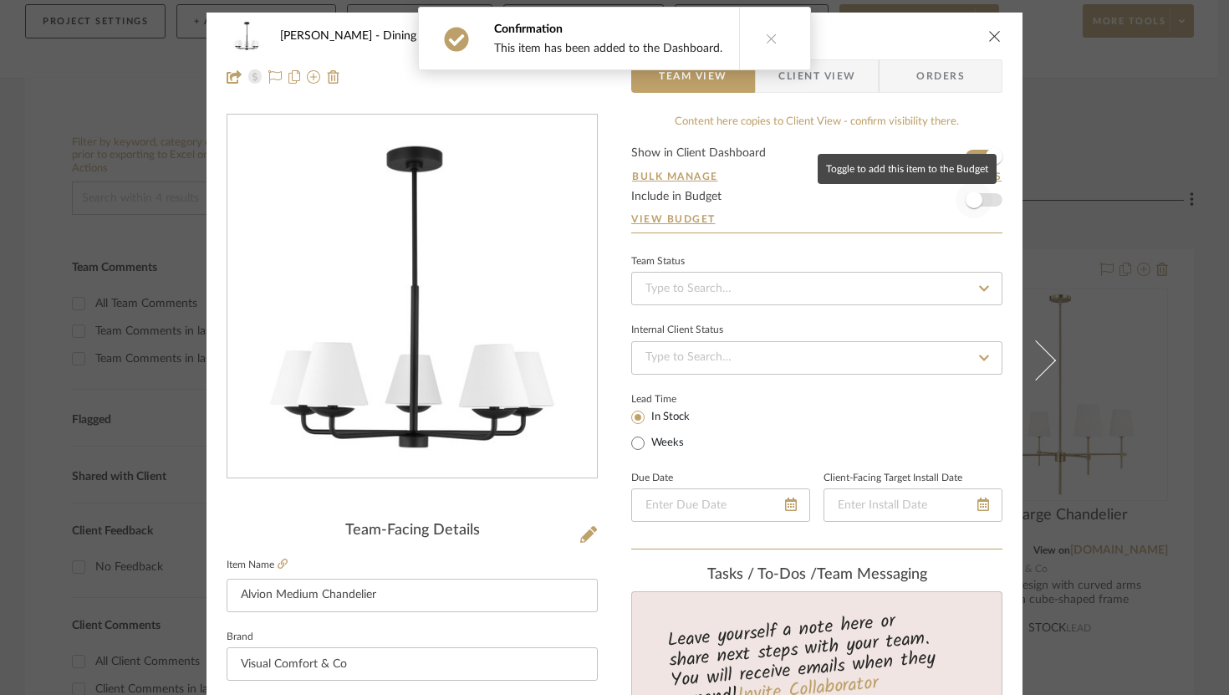
click at [911, 207] on span "button" at bounding box center [973, 199] width 37 height 37
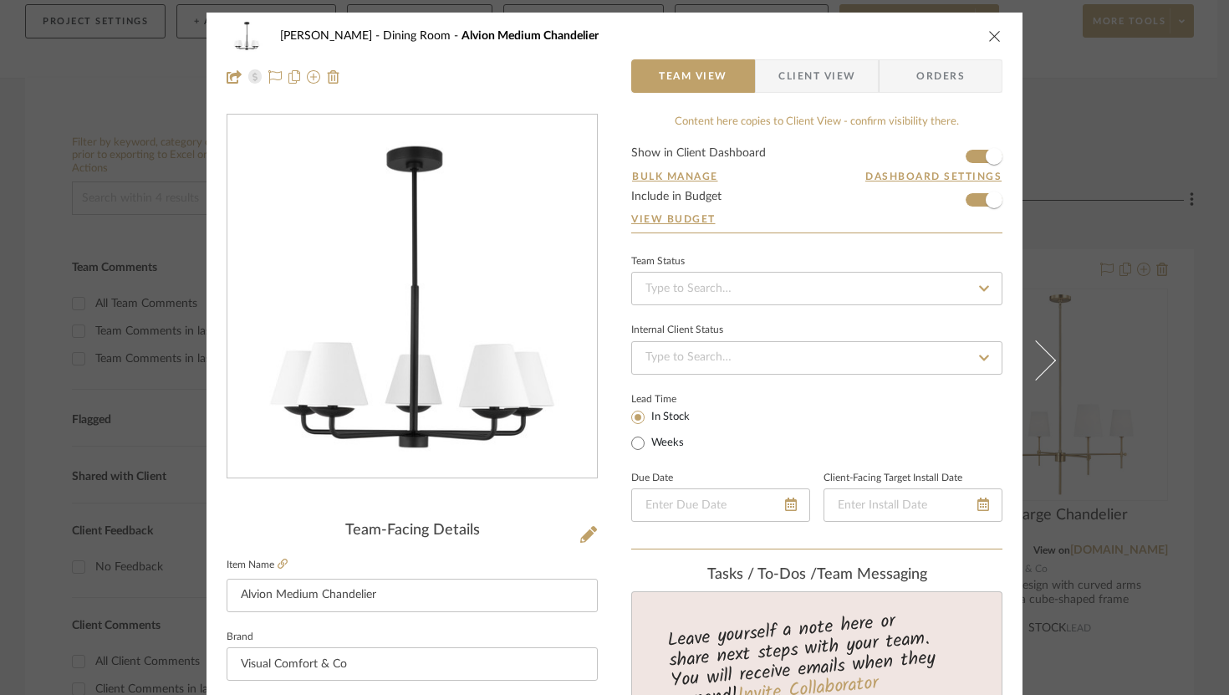
click at [911, 171] on div "[PERSON_NAME] Dining Room Alvion Medium Chandelier Team View Client View Orders…" at bounding box center [614, 347] width 1229 height 695
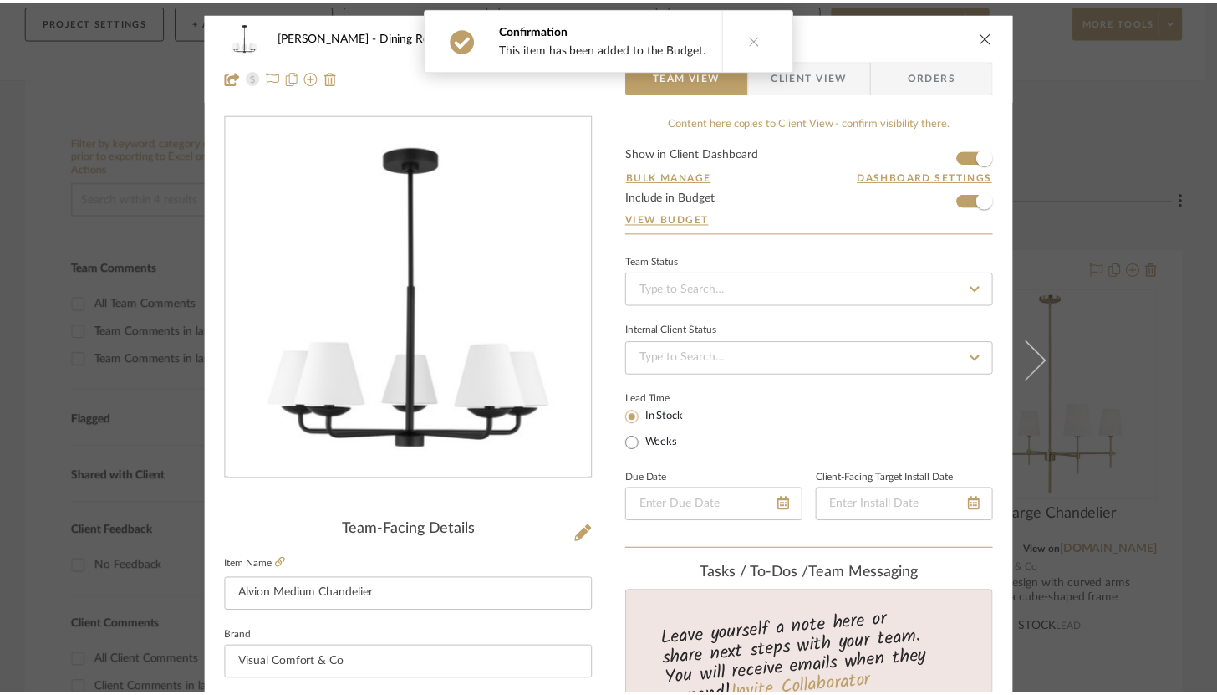
scroll to position [207, 0]
